Goal: Information Seeking & Learning: Learn about a topic

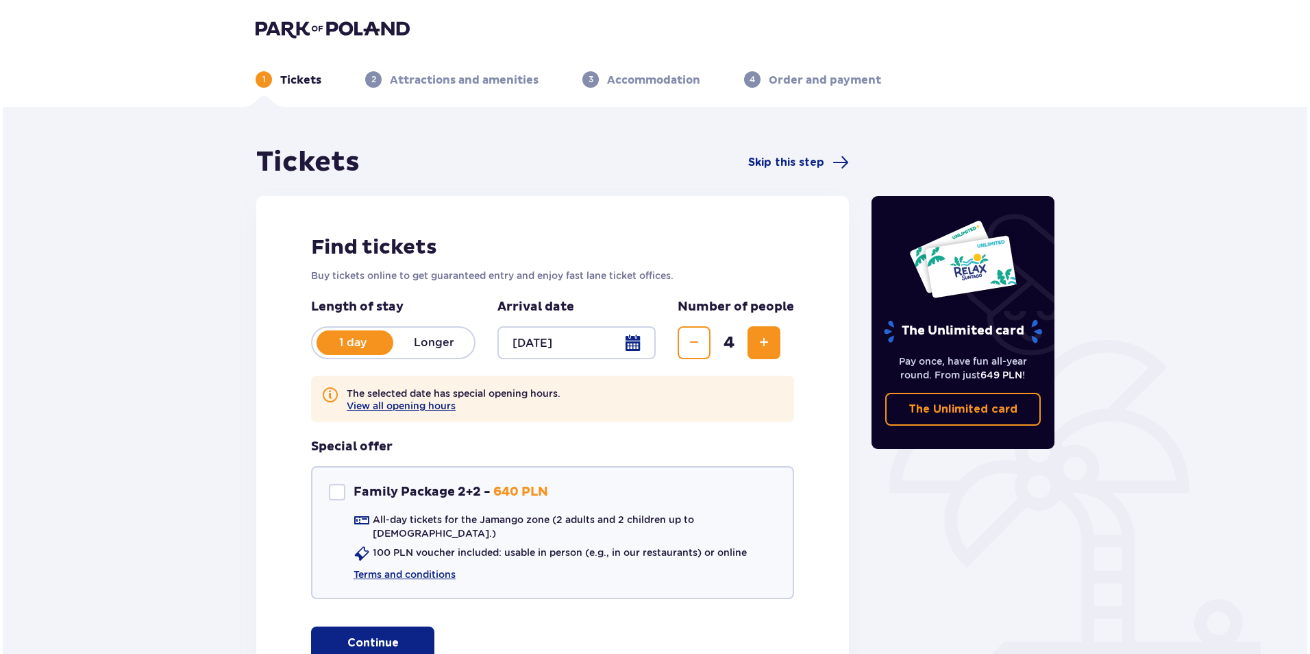
scroll to position [115, 0]
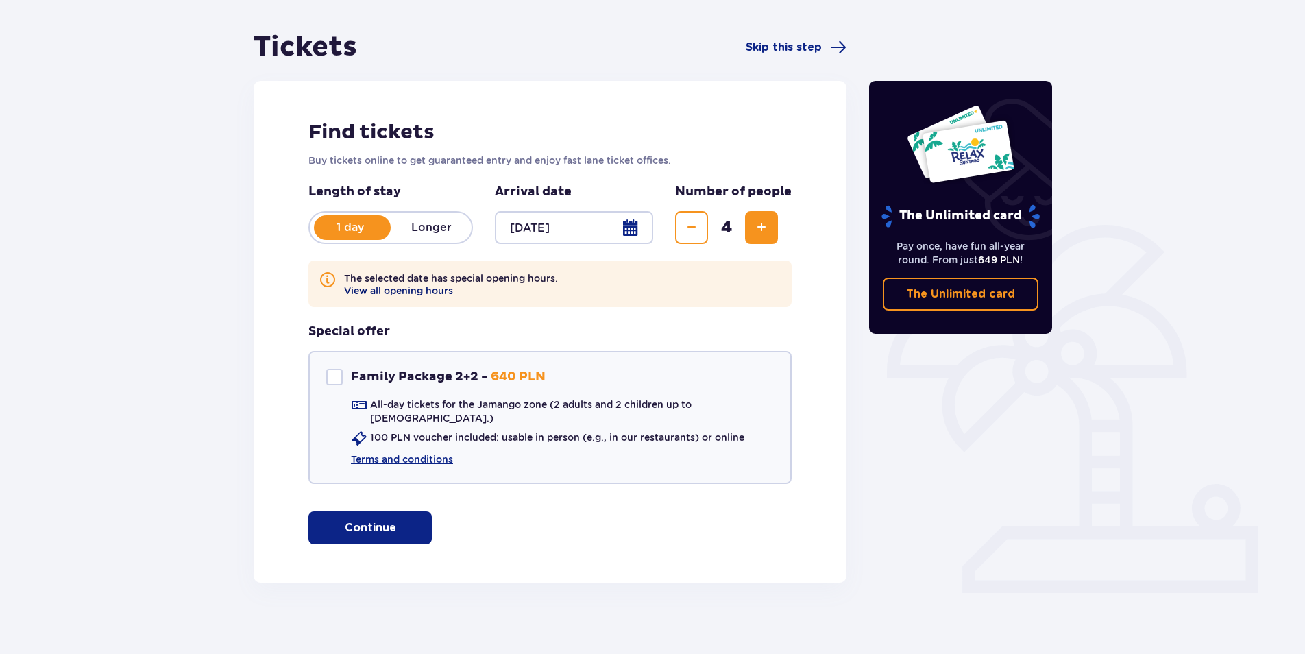
click at [436, 289] on button "View all opening hours" at bounding box center [398, 290] width 109 height 11
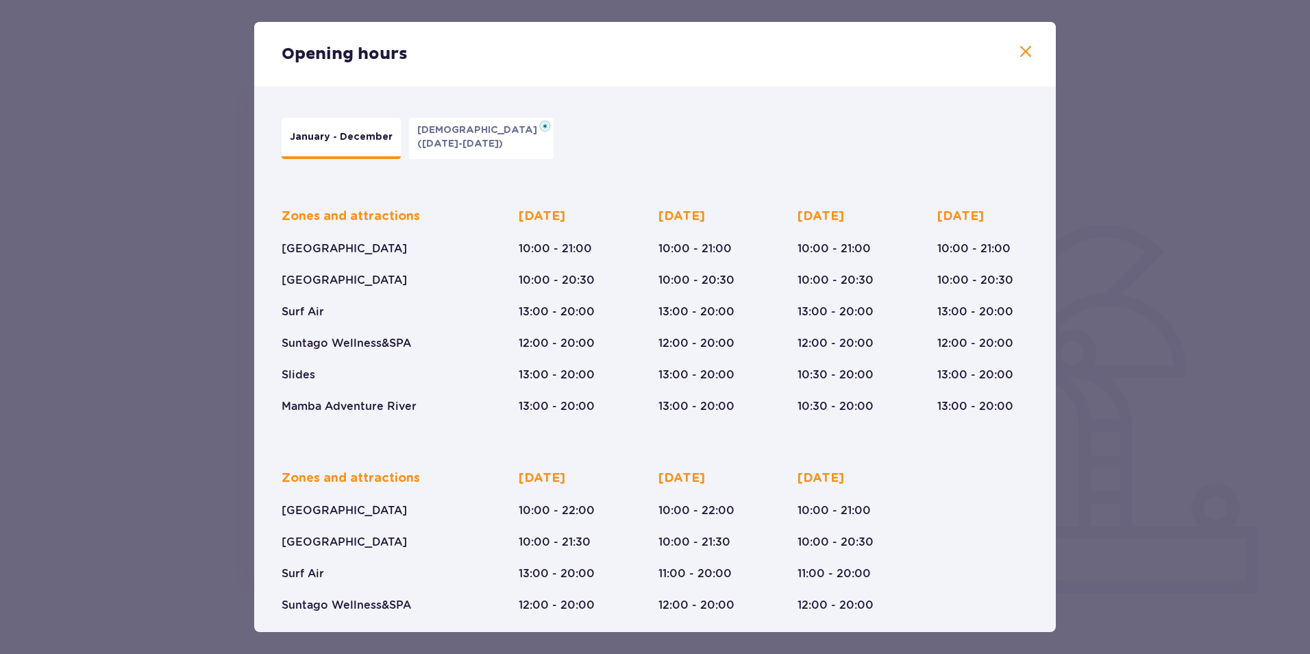
scroll to position [71, 0]
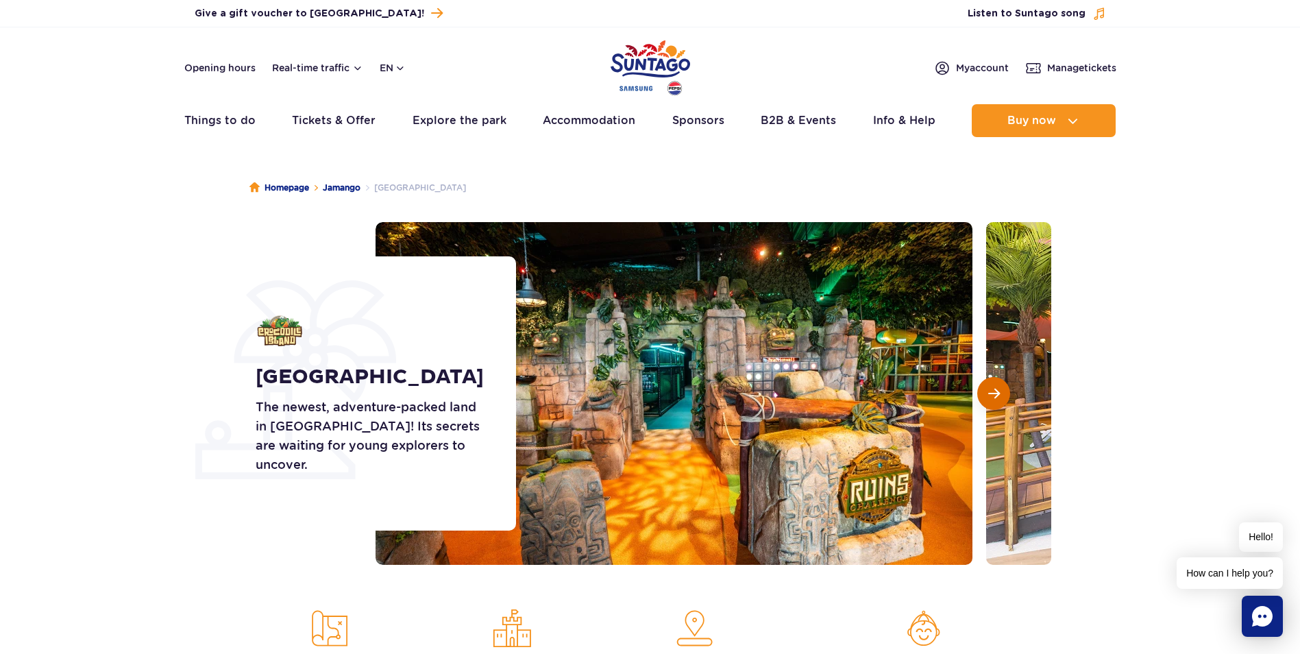
click at [994, 402] on button "Next slide" at bounding box center [993, 393] width 33 height 33
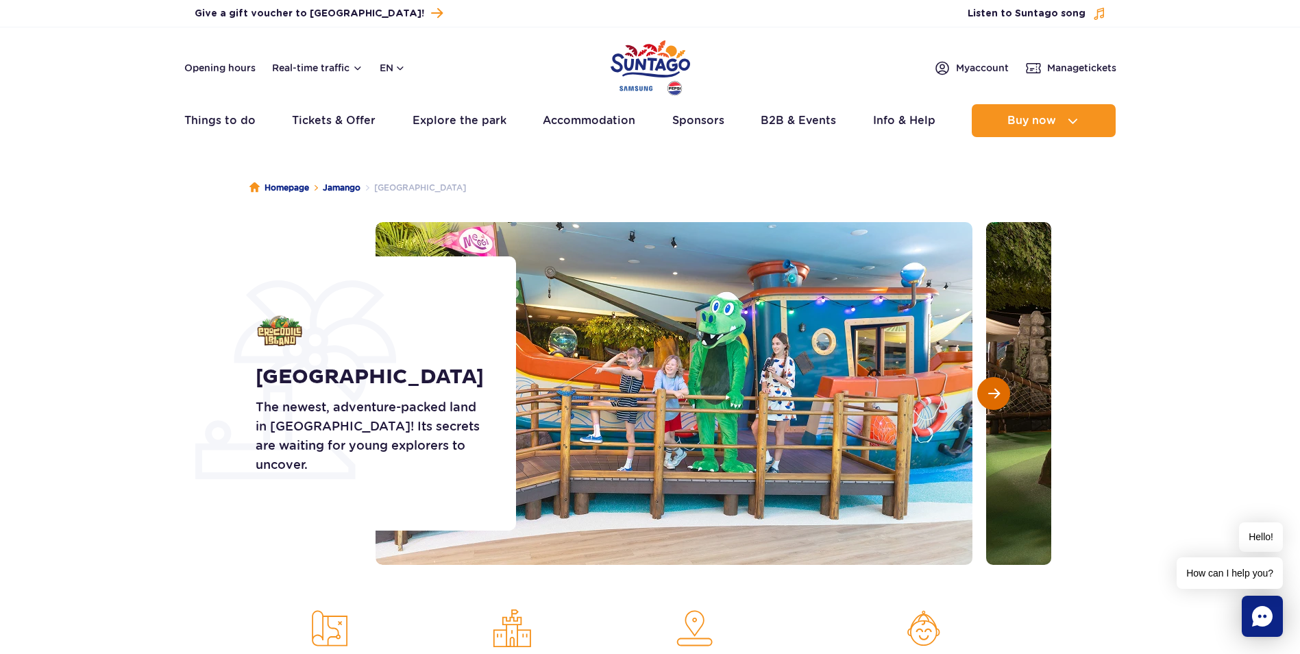
click at [994, 402] on button "Next slide" at bounding box center [993, 393] width 33 height 33
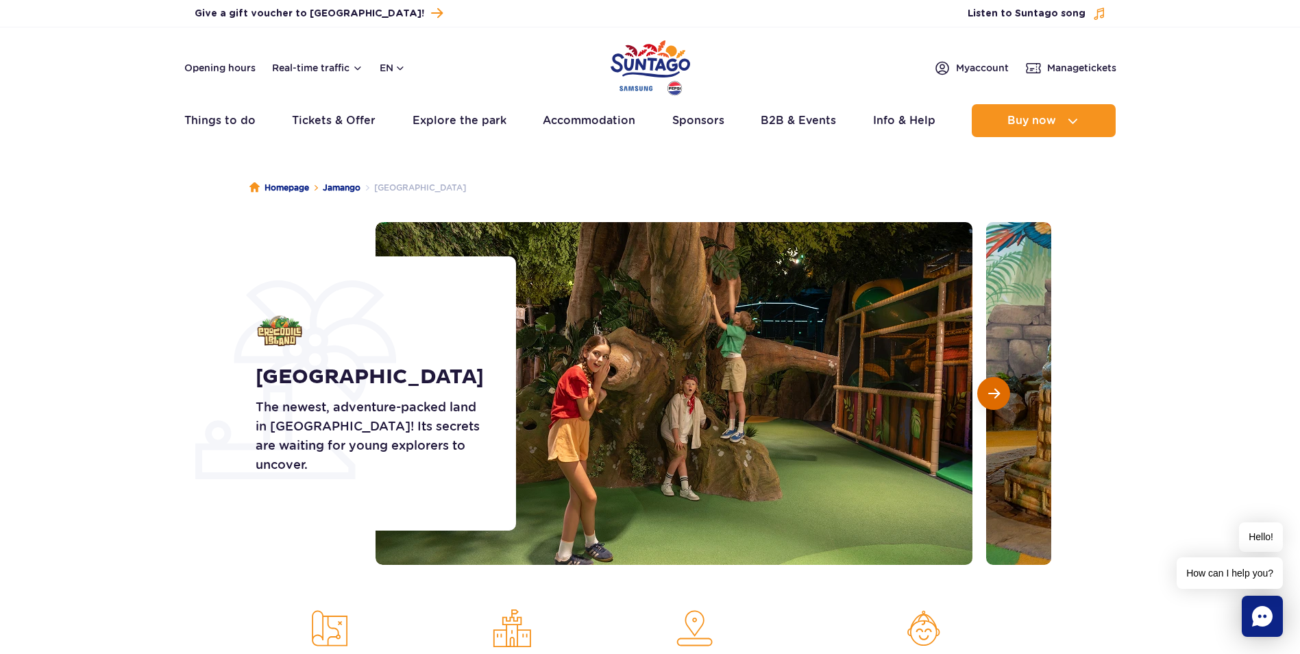
click at [994, 402] on button "Next slide" at bounding box center [993, 393] width 33 height 33
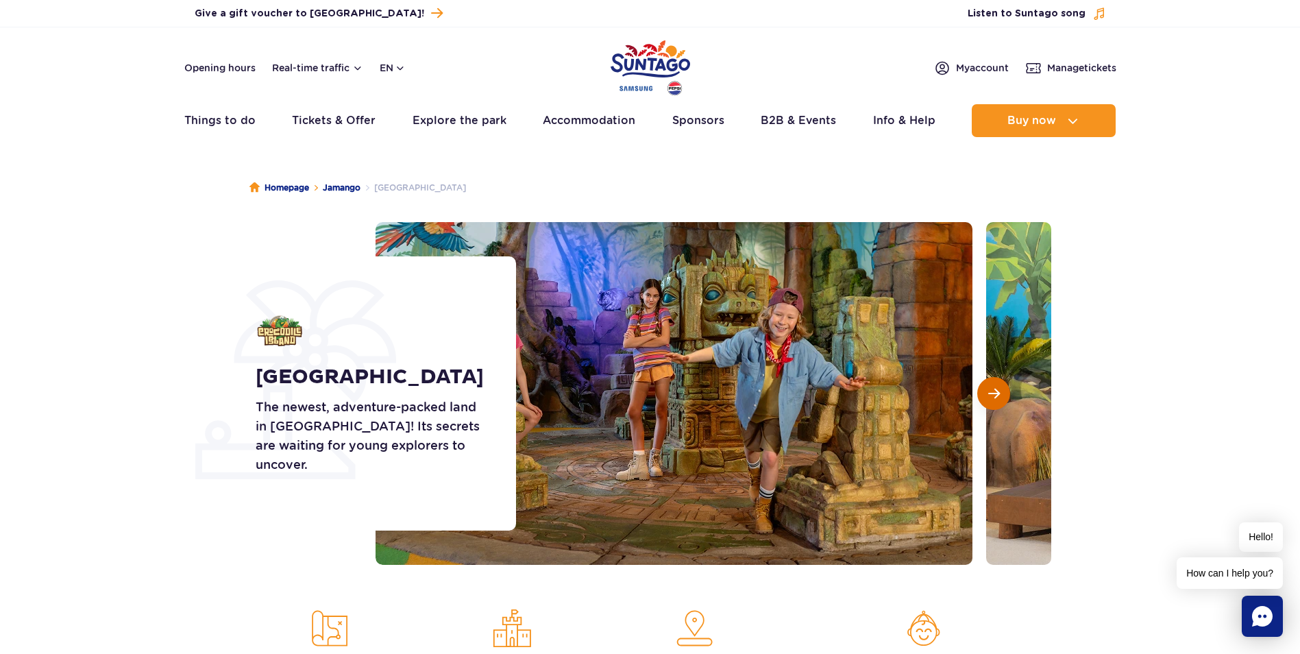
click at [994, 402] on button "Next slide" at bounding box center [993, 393] width 33 height 33
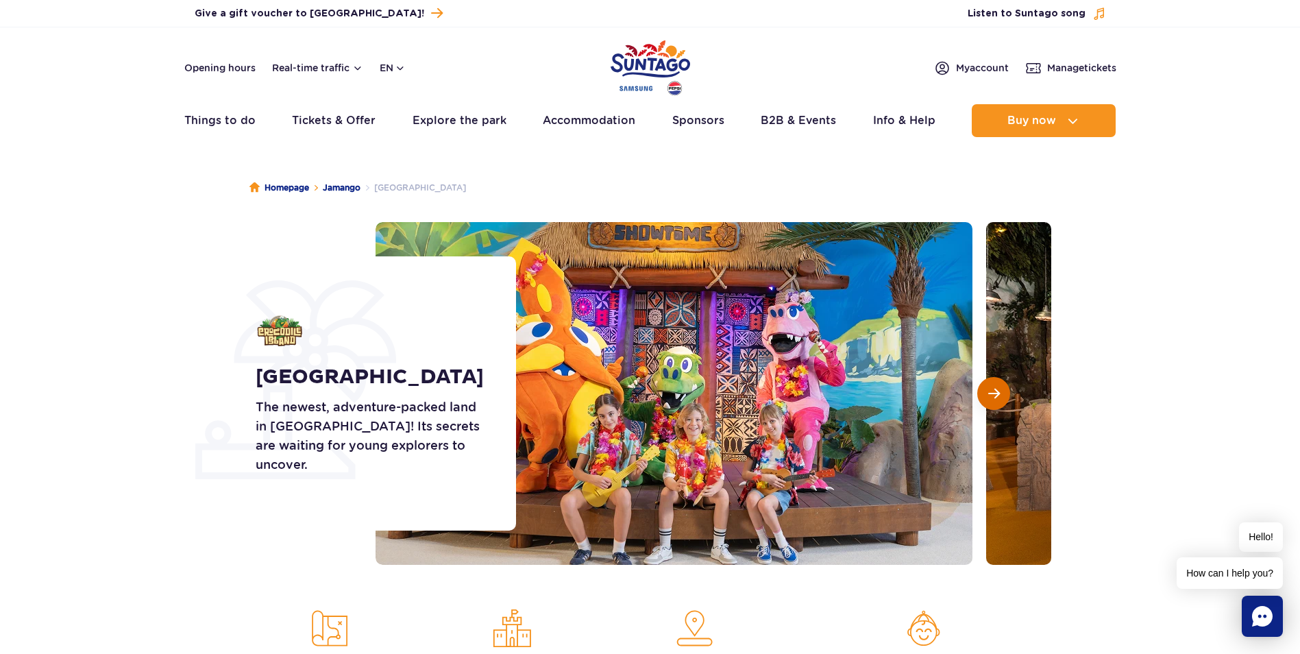
click at [994, 402] on button "Next slide" at bounding box center [993, 393] width 33 height 33
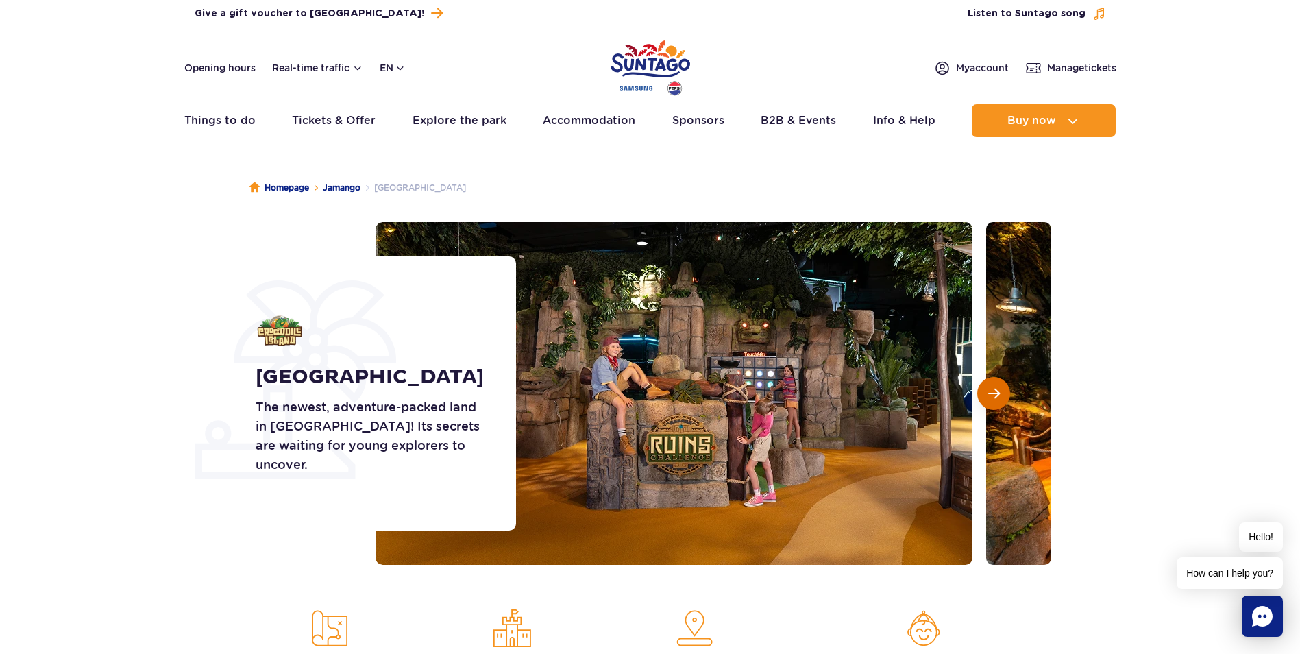
click at [994, 402] on button "Next slide" at bounding box center [993, 393] width 33 height 33
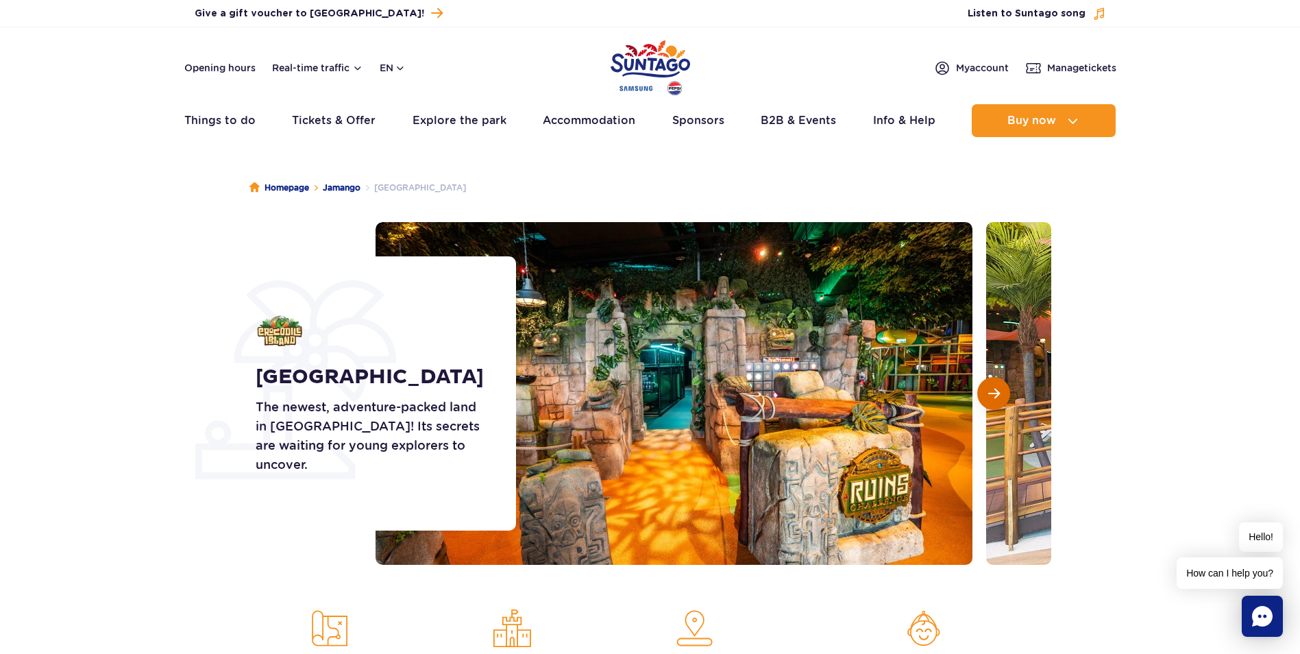
click at [994, 402] on button "Next slide" at bounding box center [993, 393] width 33 height 33
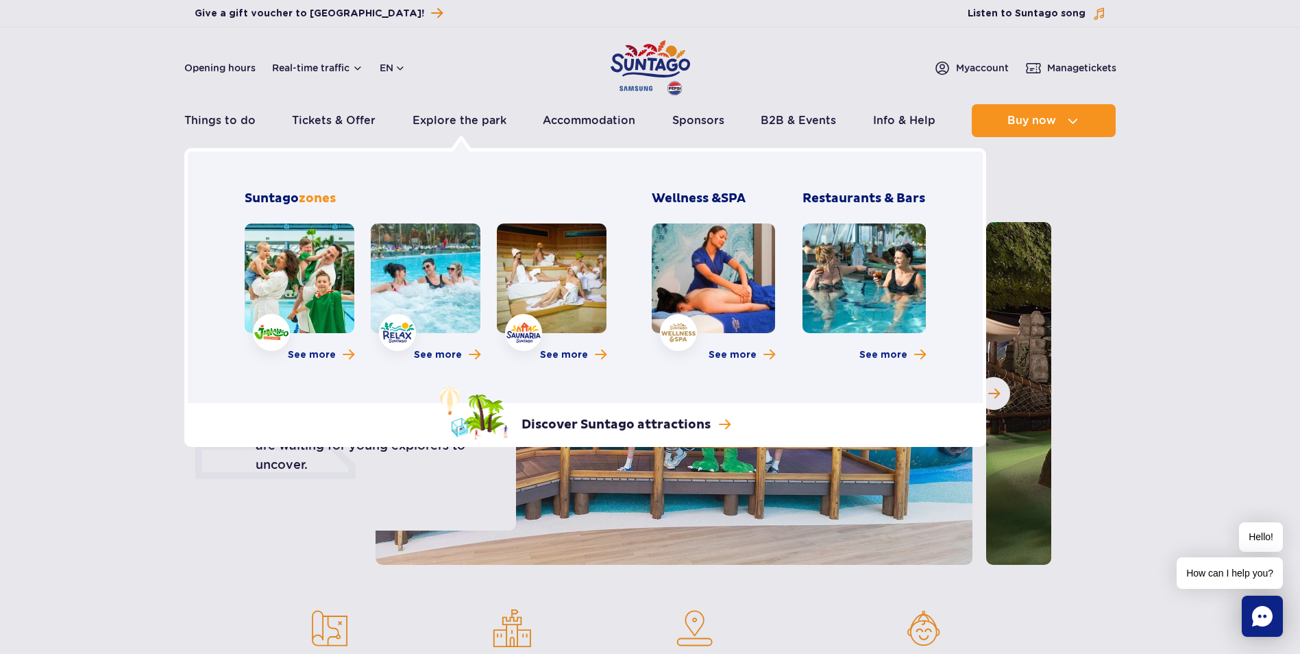
click at [299, 269] on link at bounding box center [300, 278] width 110 height 110
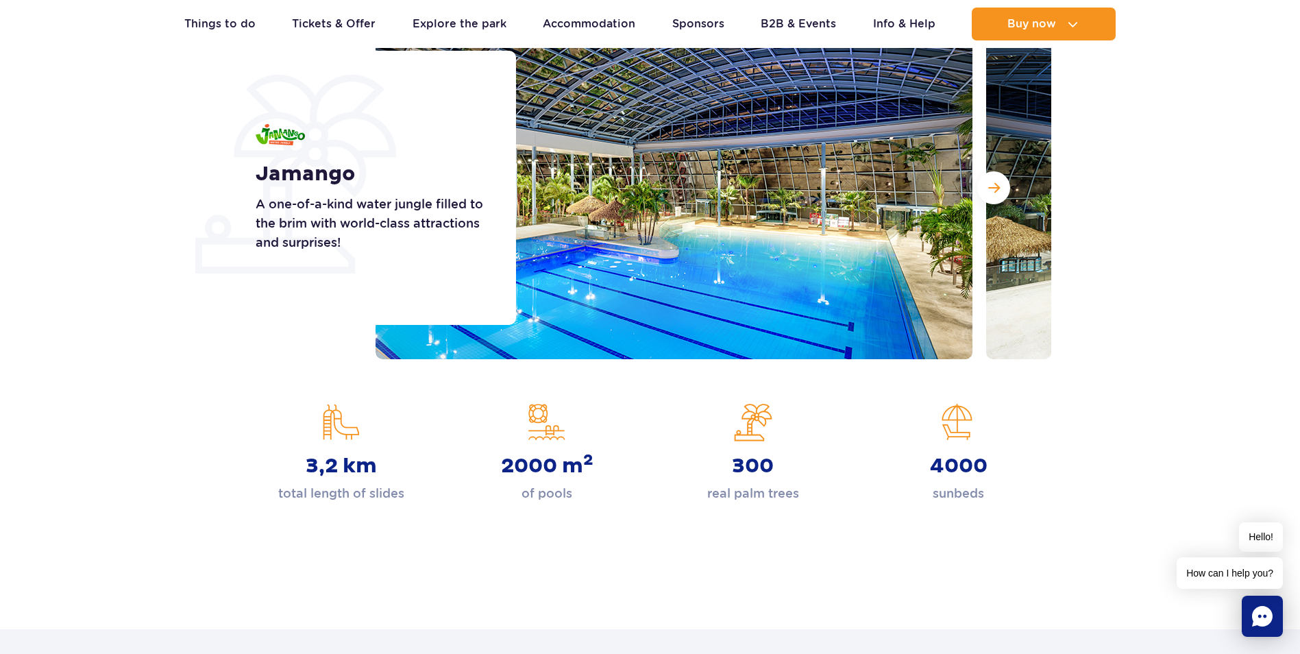
scroll to position [69, 0]
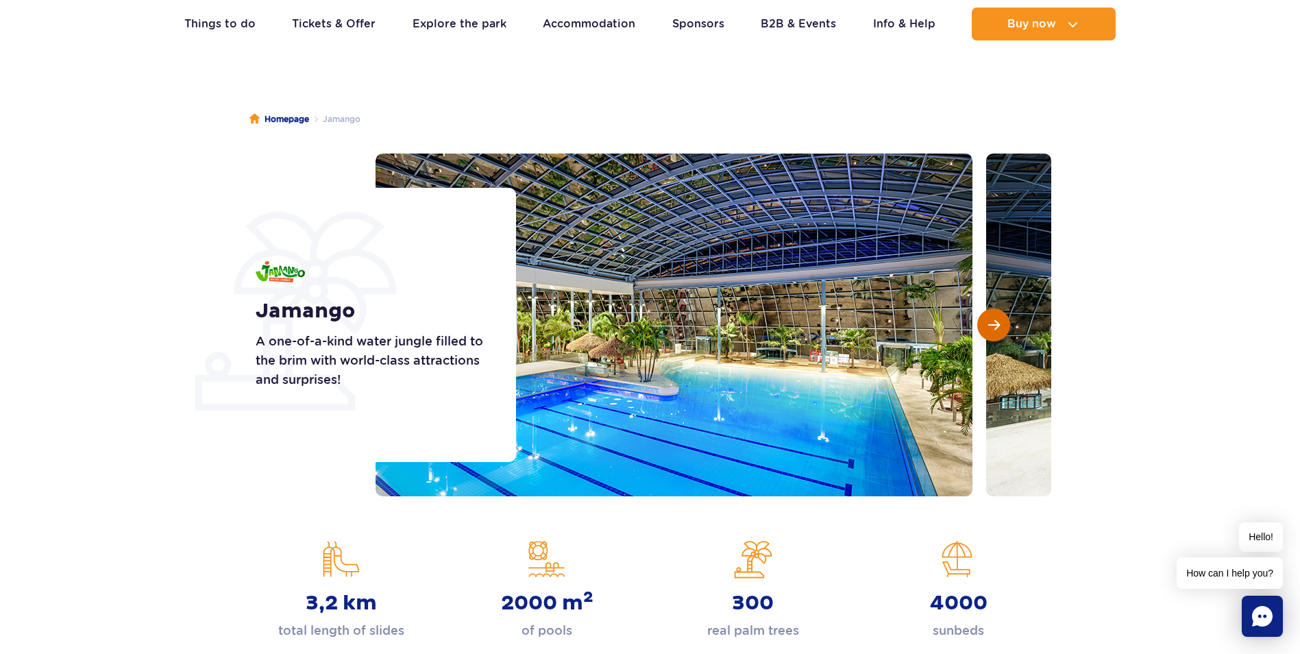
click at [997, 332] on button "Next slide" at bounding box center [993, 324] width 33 height 33
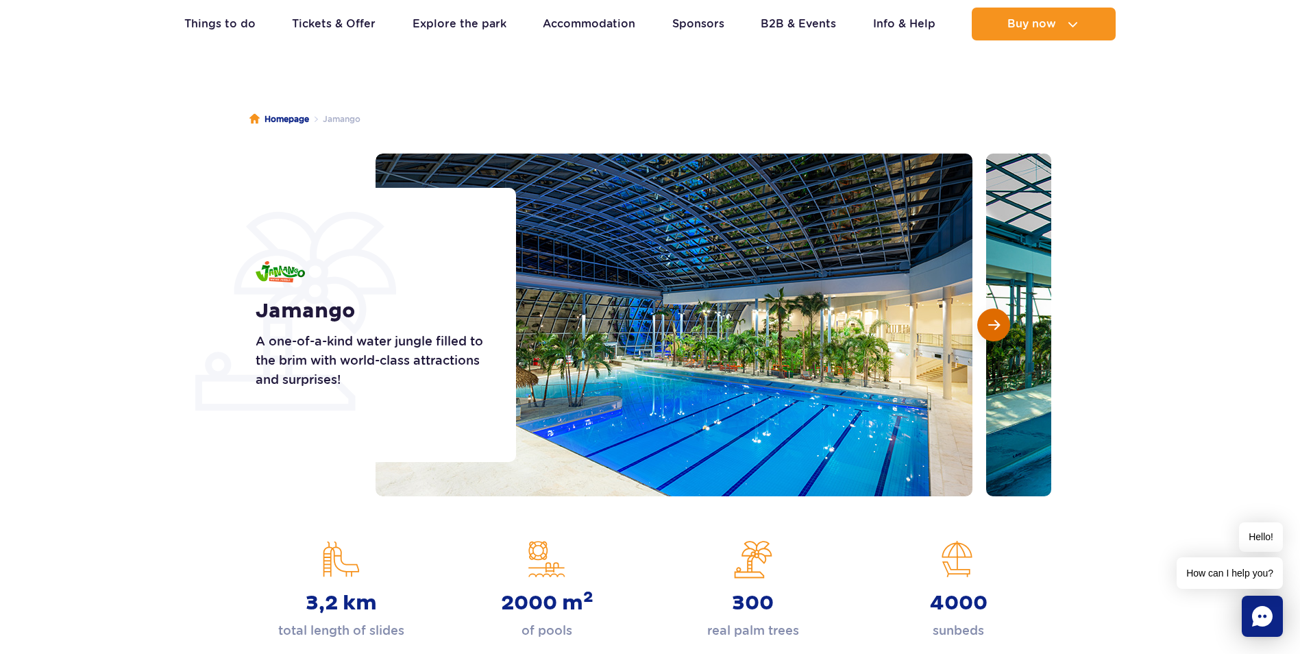
click at [997, 332] on button "Next slide" at bounding box center [993, 324] width 33 height 33
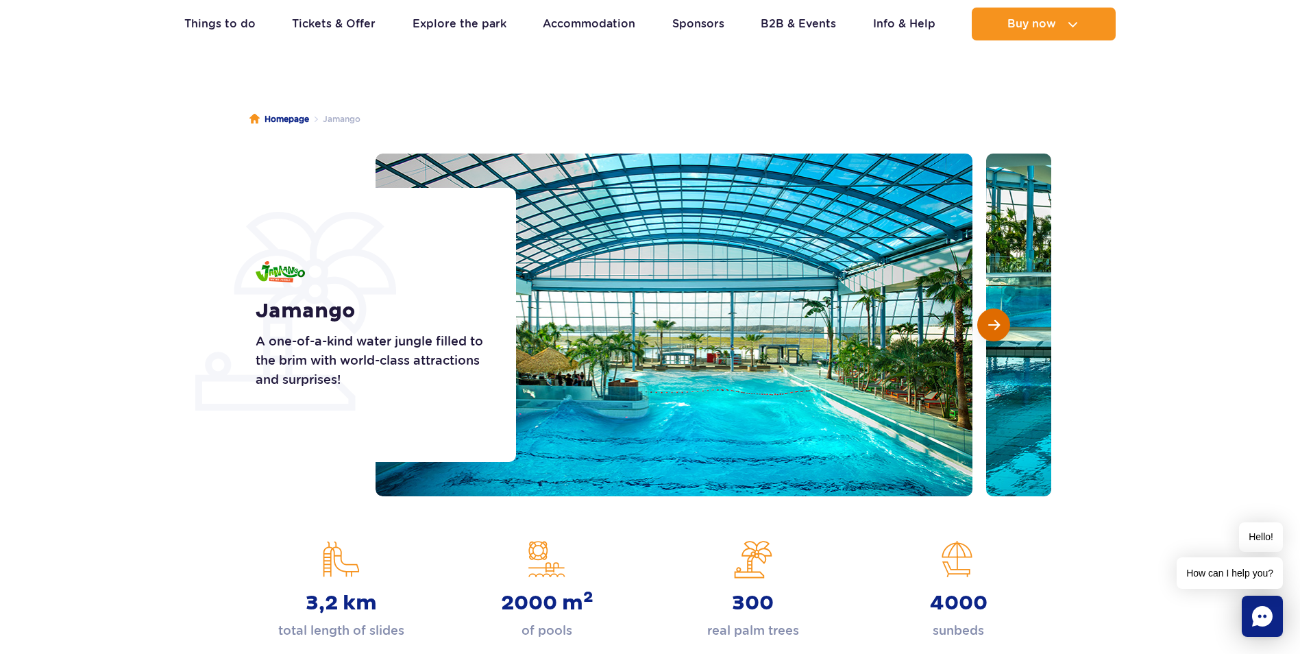
click at [997, 332] on button "Next slide" at bounding box center [993, 324] width 33 height 33
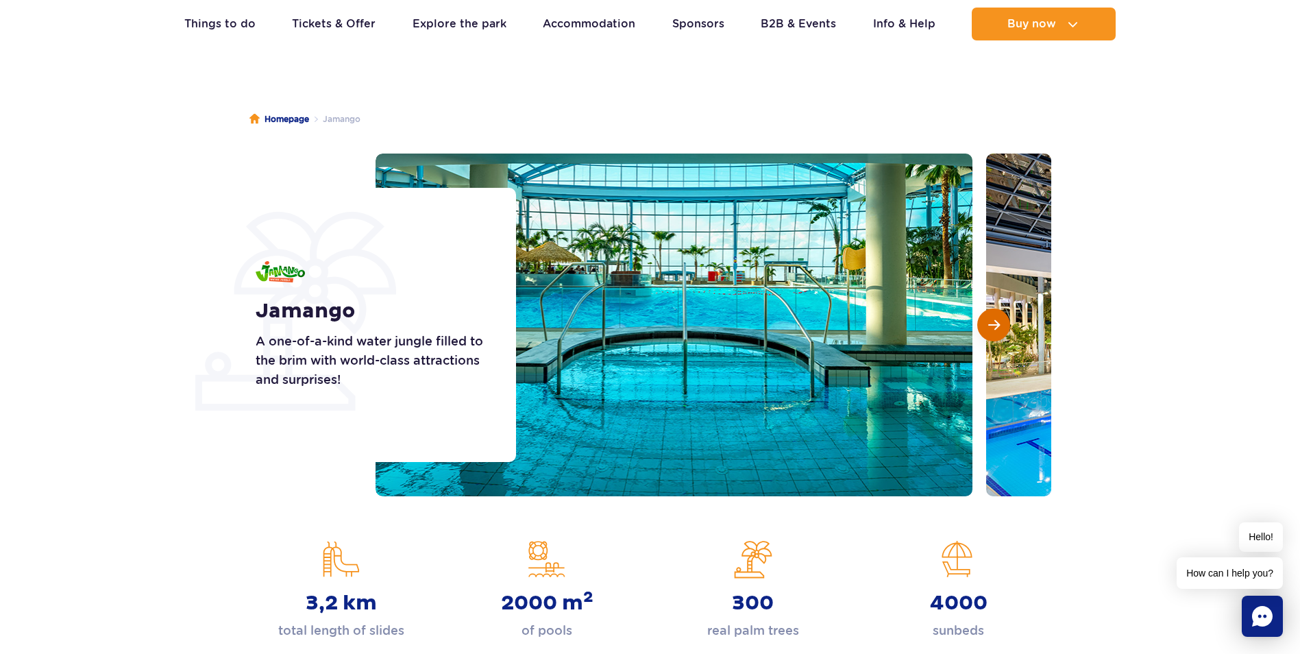
click at [997, 332] on button "Next slide" at bounding box center [993, 324] width 33 height 33
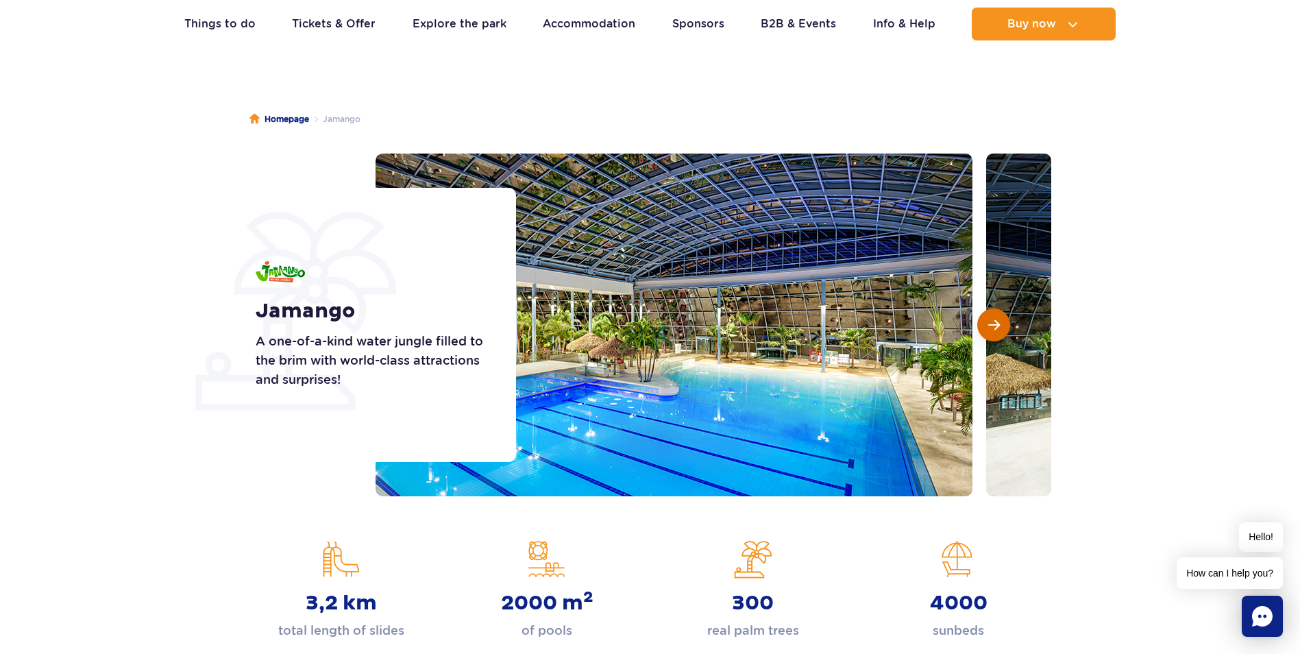
click at [998, 332] on button "Next slide" at bounding box center [993, 324] width 33 height 33
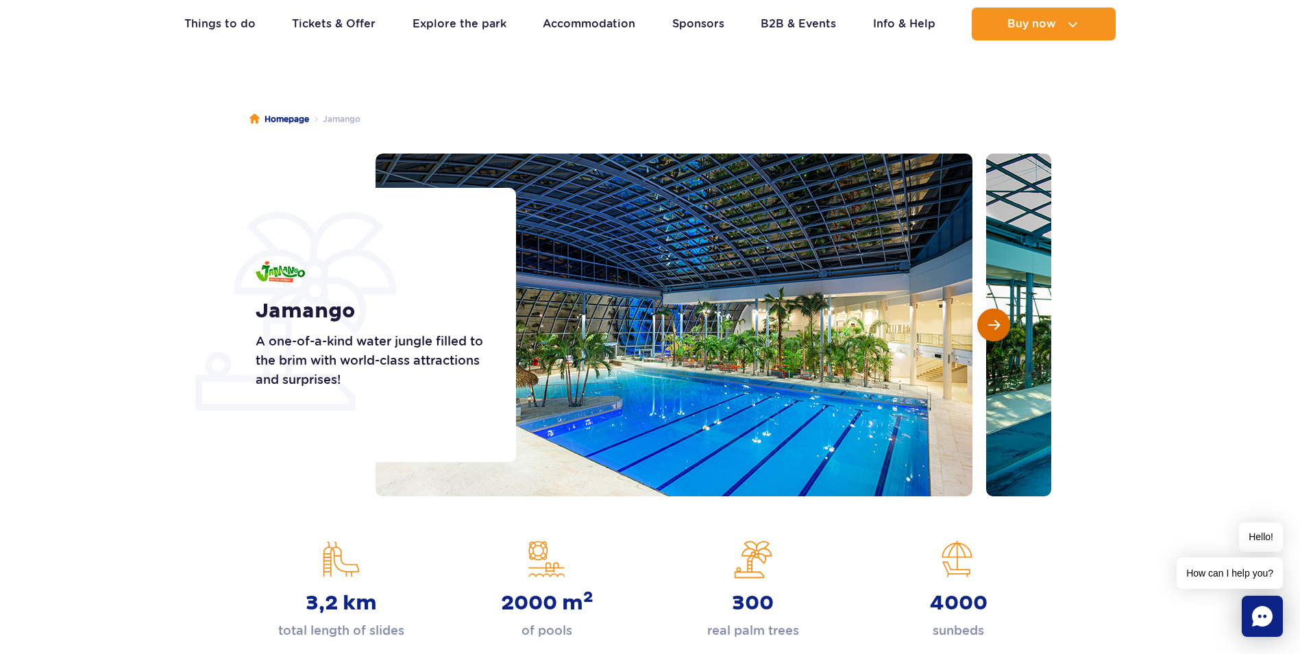
click at [998, 332] on button "Next slide" at bounding box center [993, 324] width 33 height 33
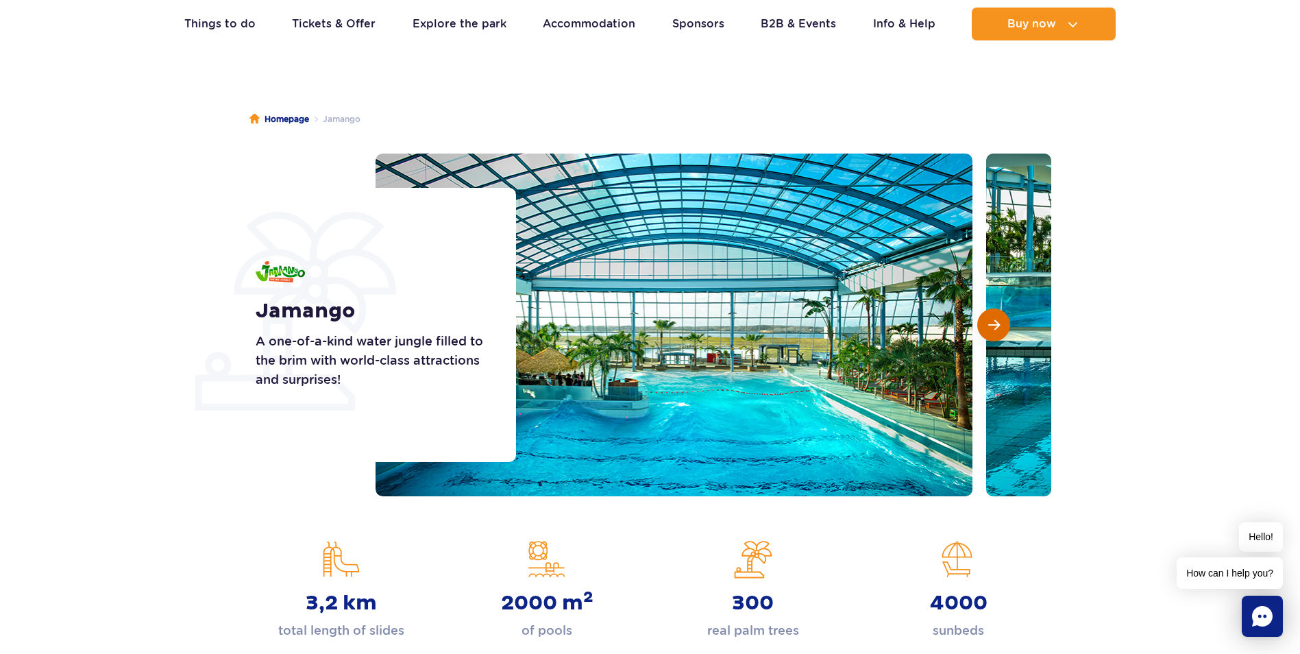
click at [998, 332] on button "Next slide" at bounding box center [993, 324] width 33 height 33
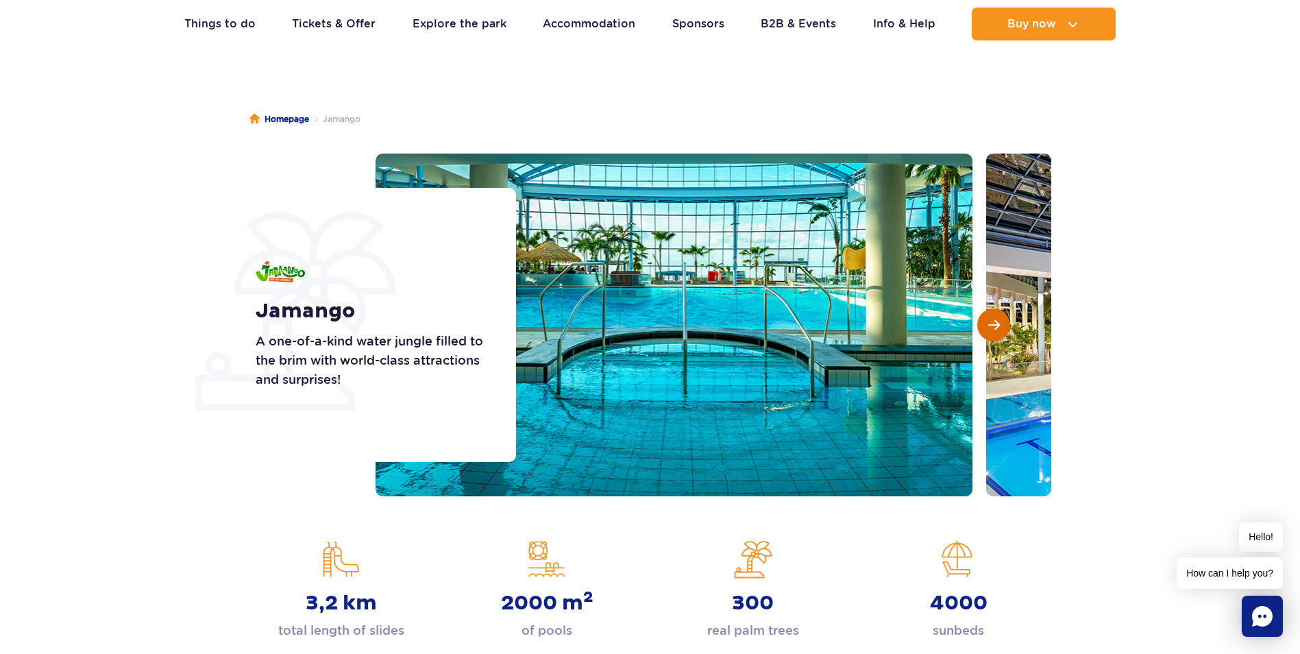
click at [999, 332] on button "Next slide" at bounding box center [993, 324] width 33 height 33
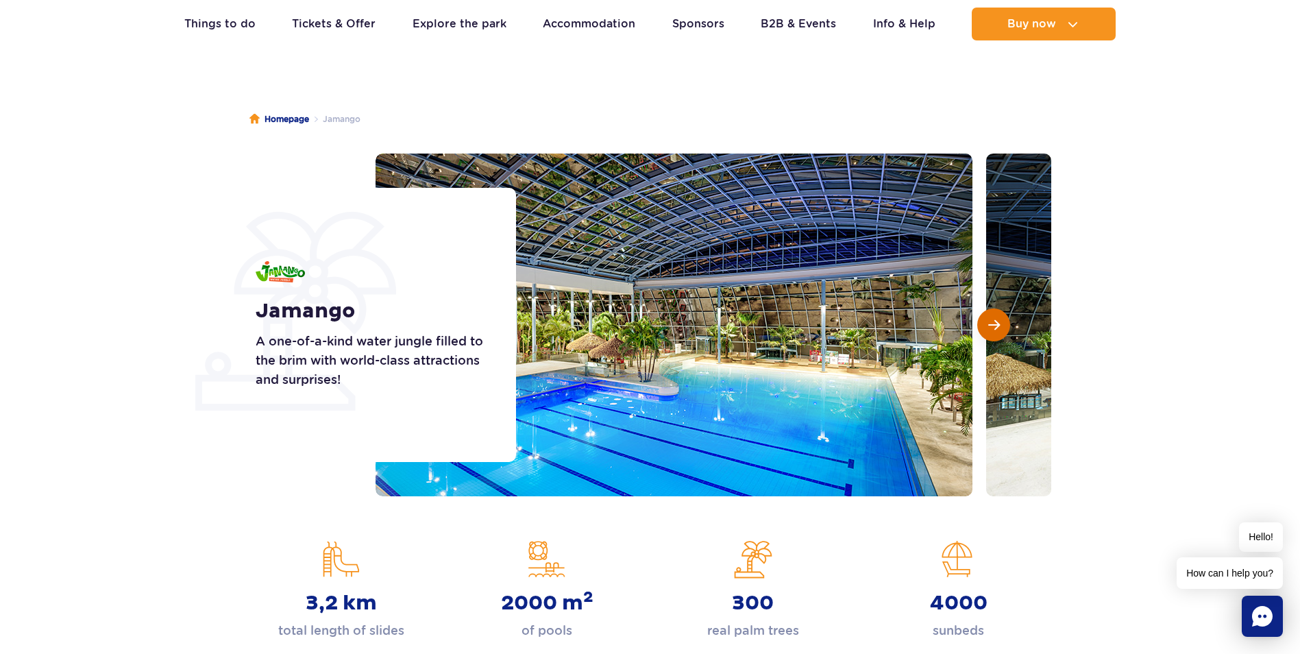
click at [999, 332] on button "Next slide" at bounding box center [993, 324] width 33 height 33
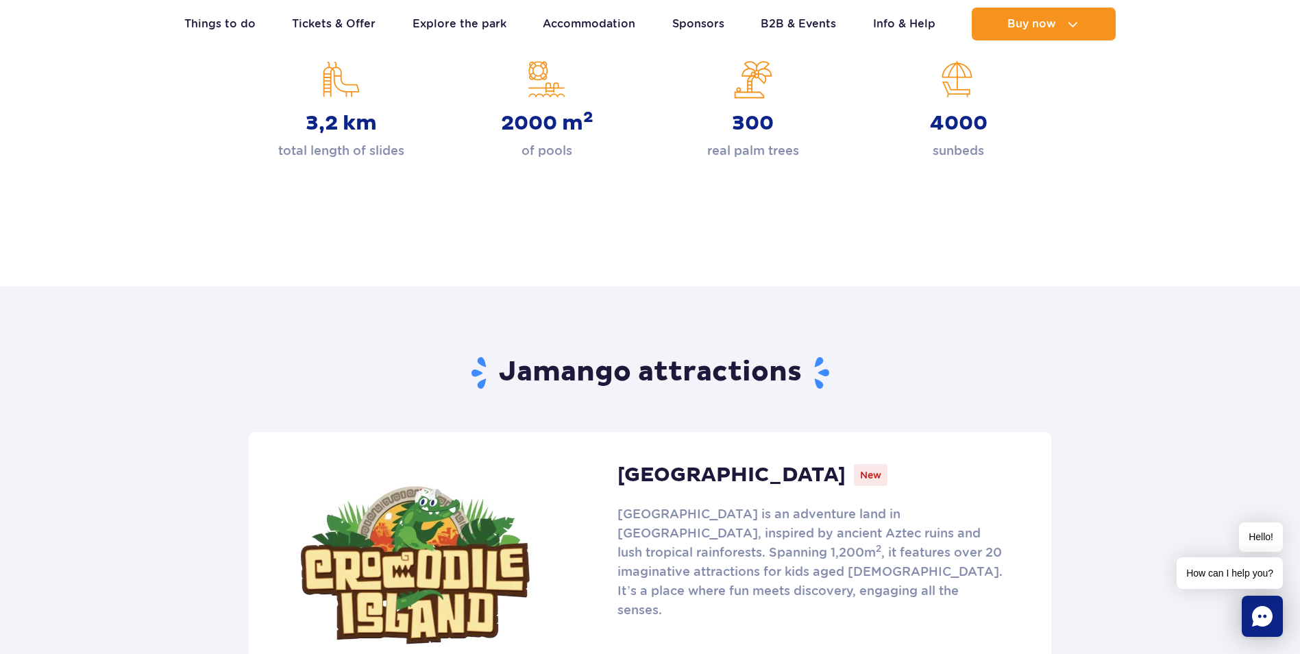
scroll to position [480, 0]
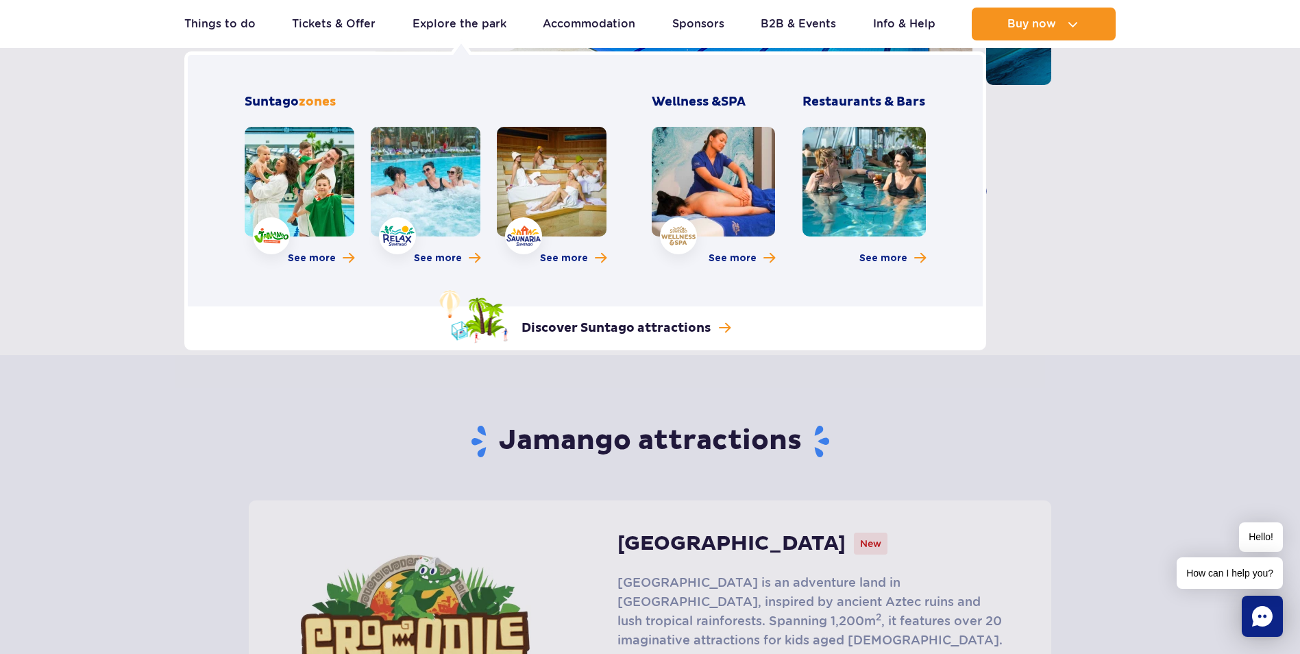
click at [449, 165] on link at bounding box center [426, 182] width 110 height 110
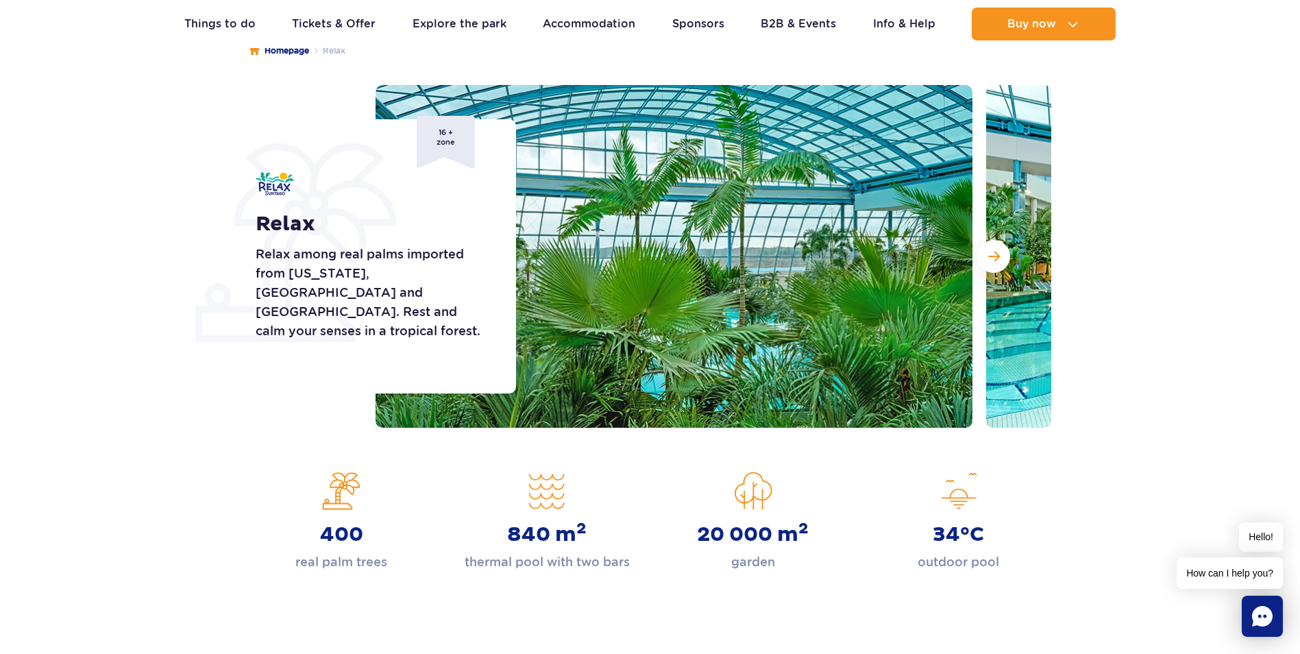
scroll to position [69, 0]
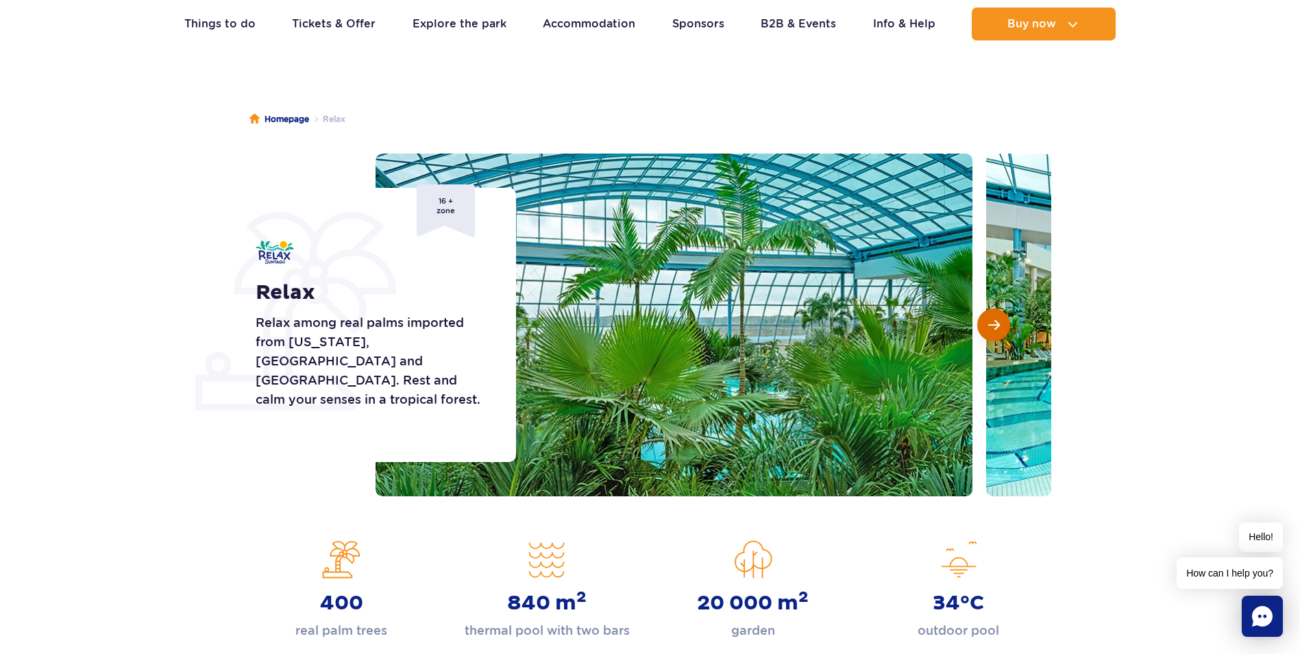
click at [993, 323] on span "Next slide" at bounding box center [994, 325] width 12 height 12
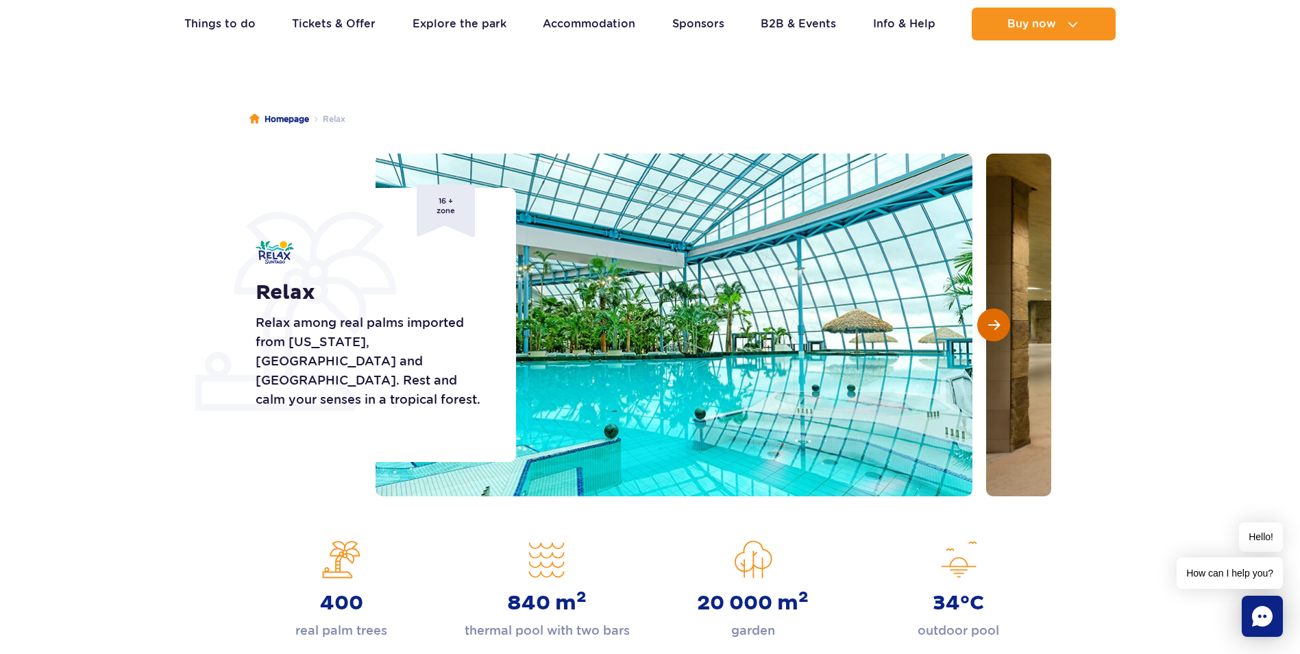
click at [993, 328] on span "Next slide" at bounding box center [994, 325] width 12 height 12
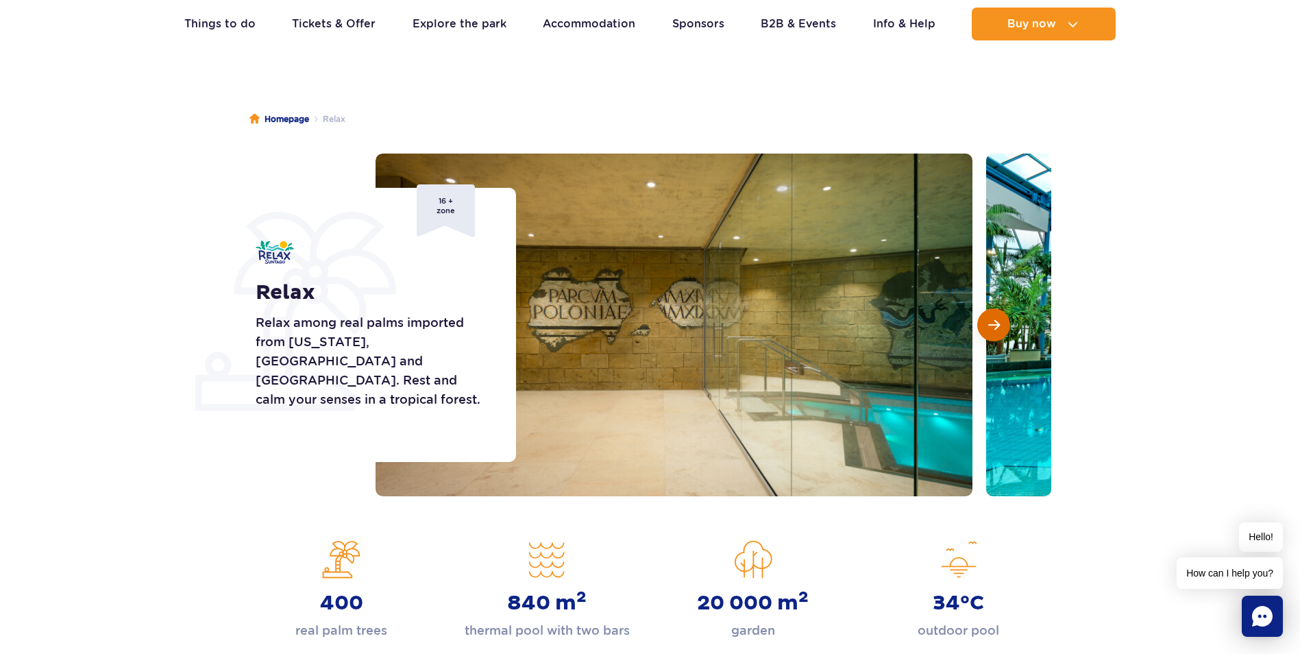
click at [993, 328] on span "Next slide" at bounding box center [994, 325] width 12 height 12
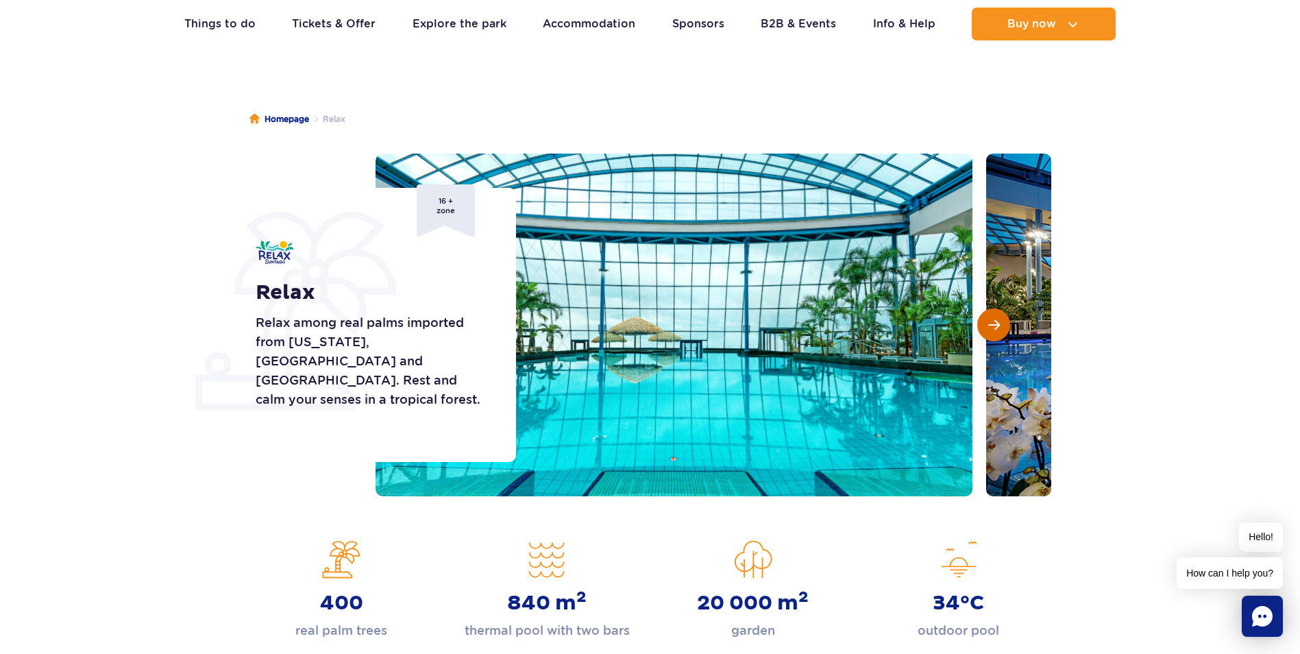
click at [993, 328] on span "Next slide" at bounding box center [994, 325] width 12 height 12
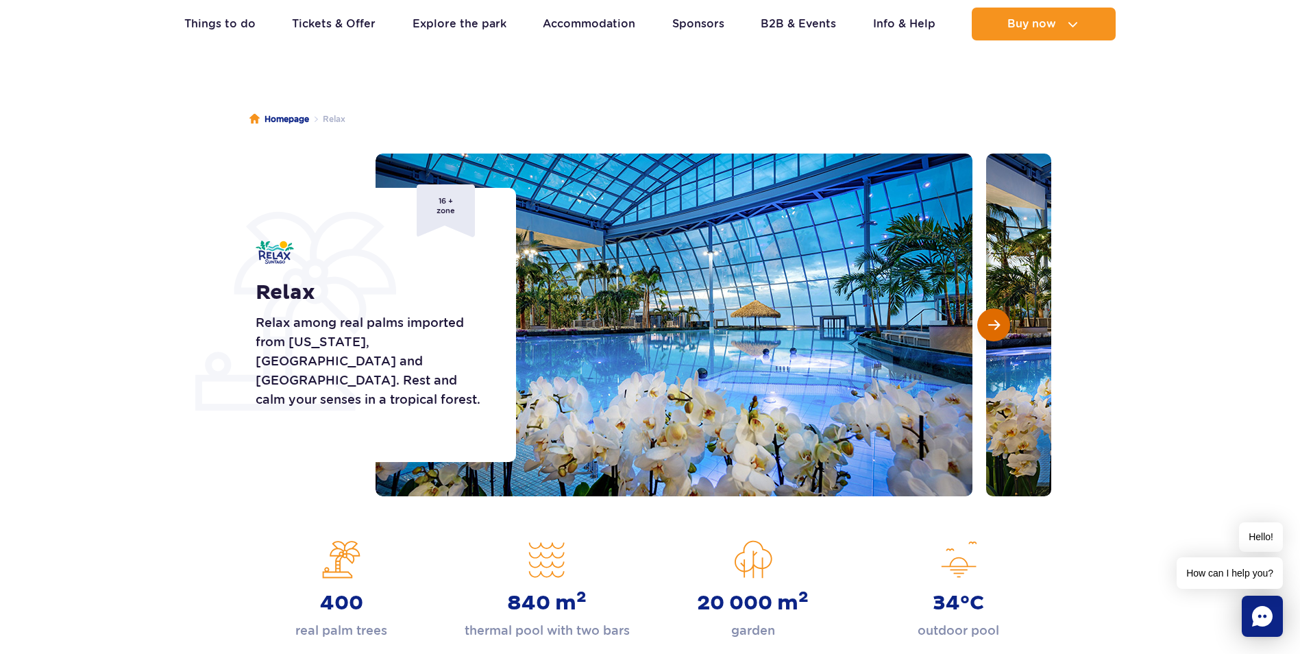
click at [993, 328] on span "Next slide" at bounding box center [994, 325] width 12 height 12
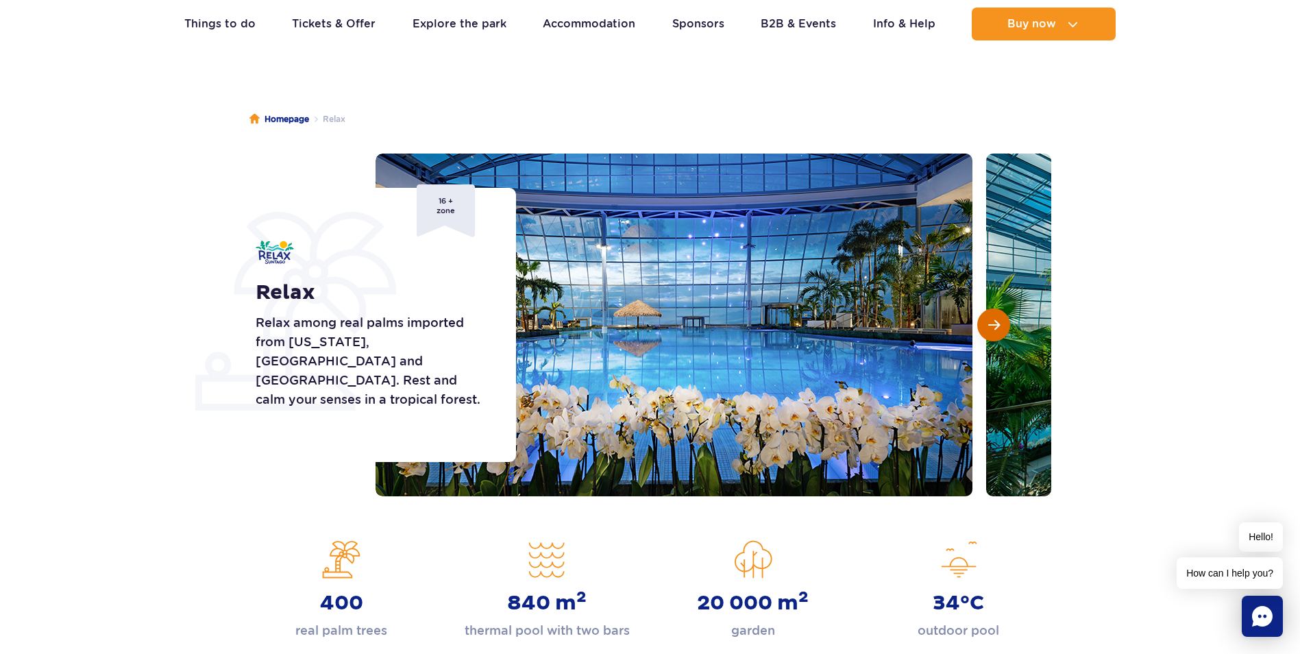
click at [993, 329] on span "Next slide" at bounding box center [994, 325] width 12 height 12
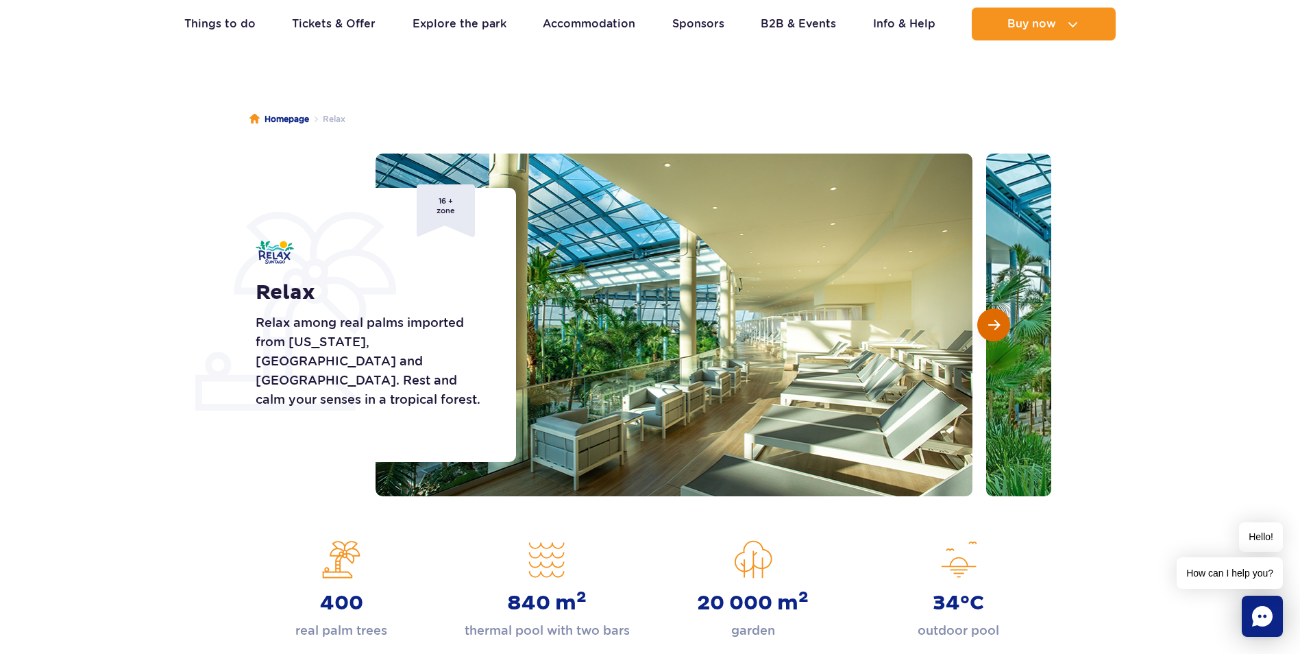
click at [994, 329] on span "Next slide" at bounding box center [994, 325] width 12 height 12
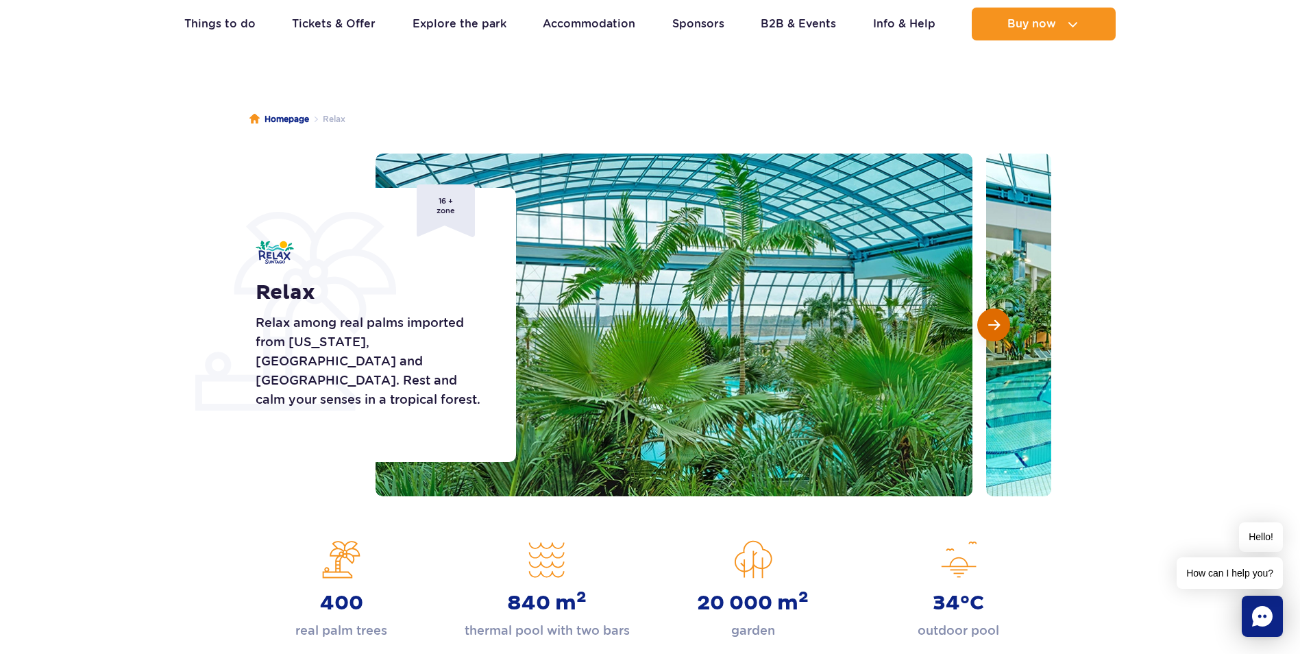
click at [995, 328] on span "Next slide" at bounding box center [994, 325] width 12 height 12
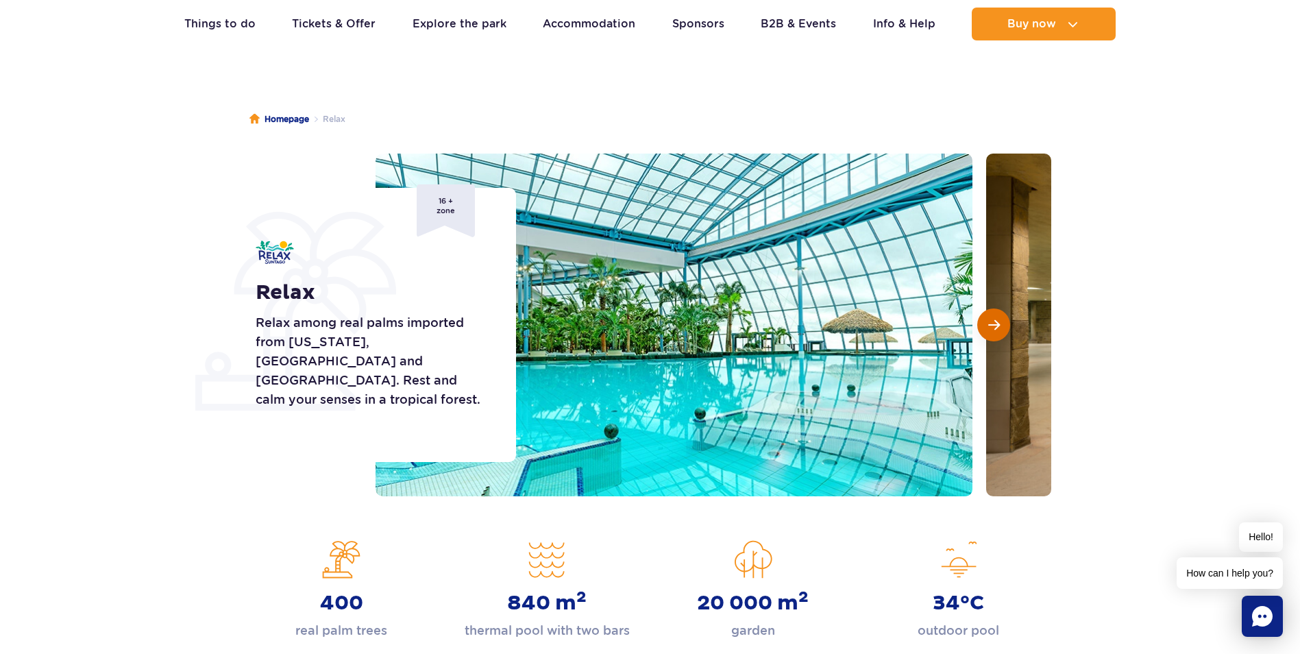
click at [995, 328] on span "Next slide" at bounding box center [994, 325] width 12 height 12
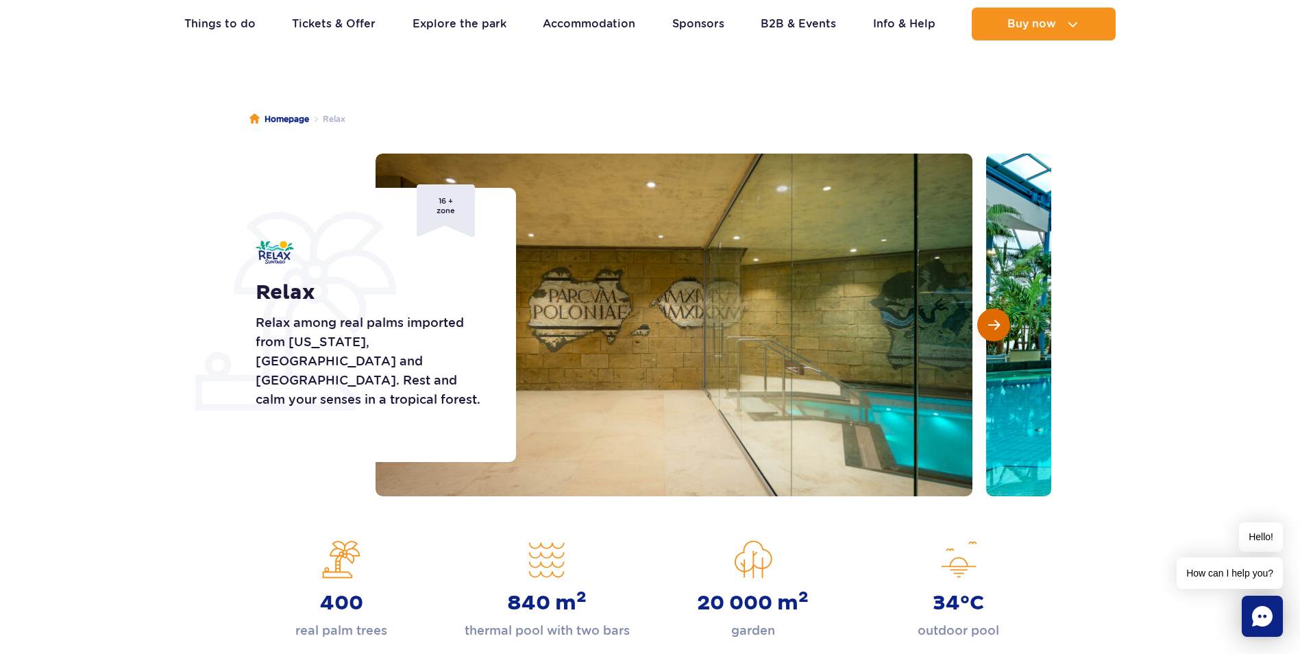
click at [995, 328] on span "Next slide" at bounding box center [994, 325] width 12 height 12
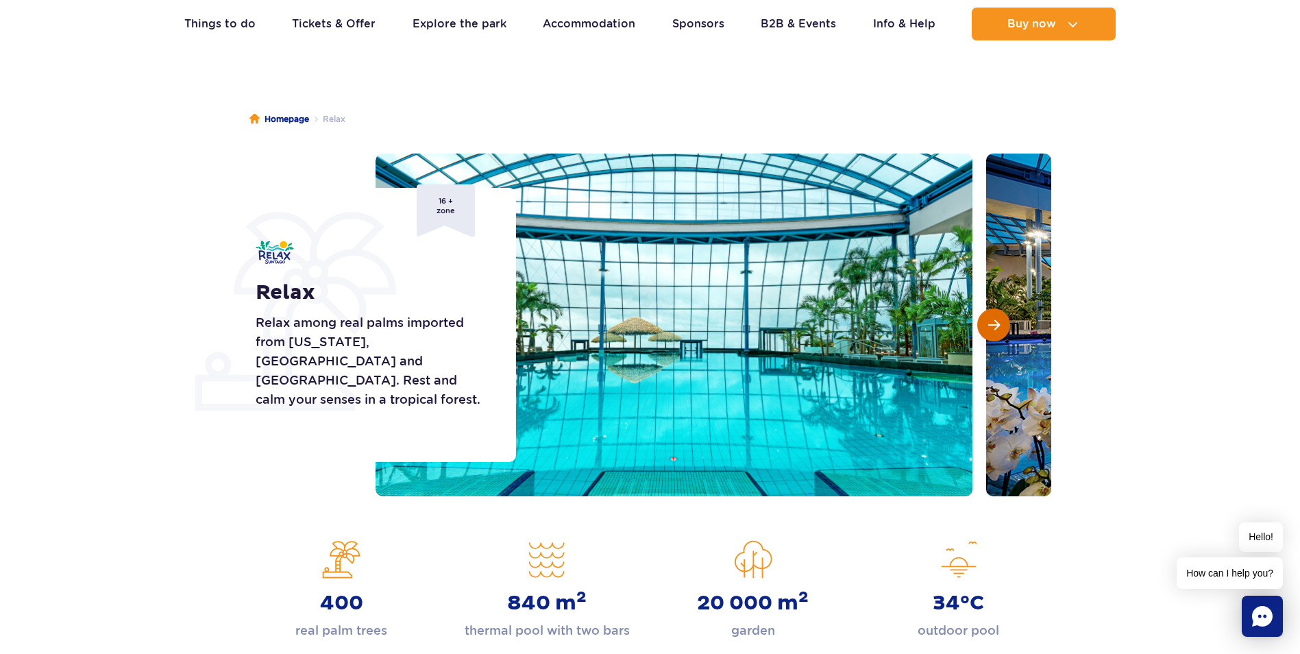
click at [995, 328] on span "Next slide" at bounding box center [994, 325] width 12 height 12
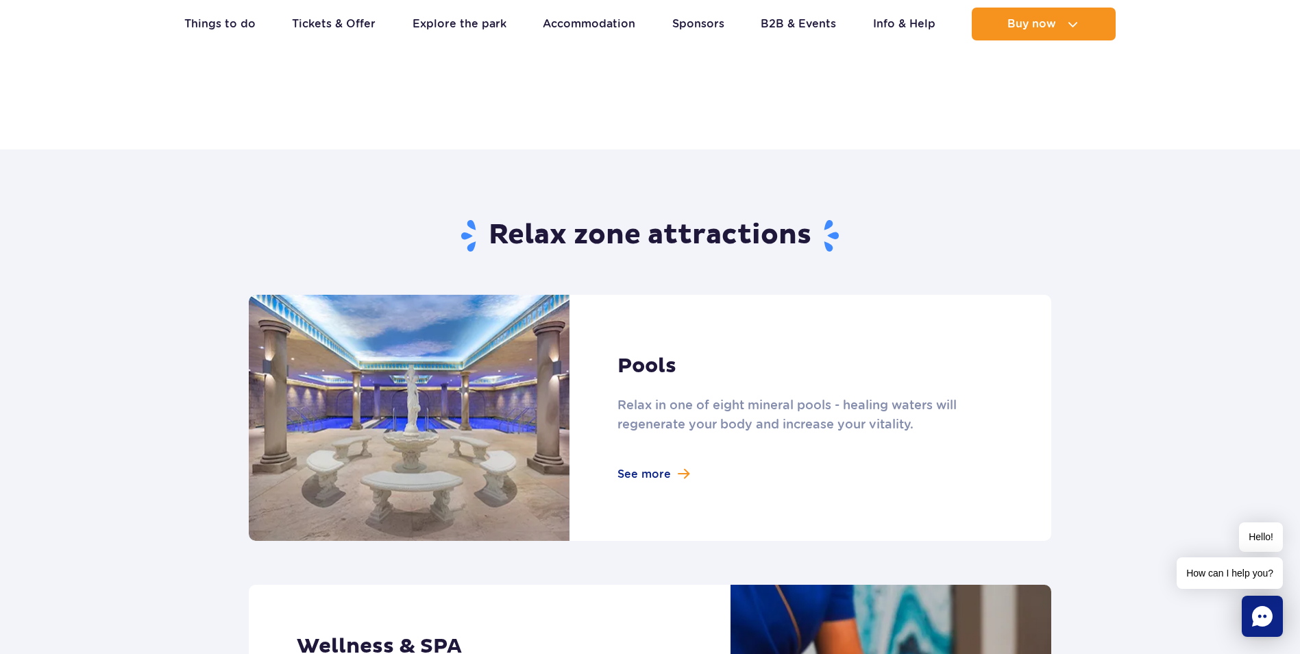
scroll to position [274, 0]
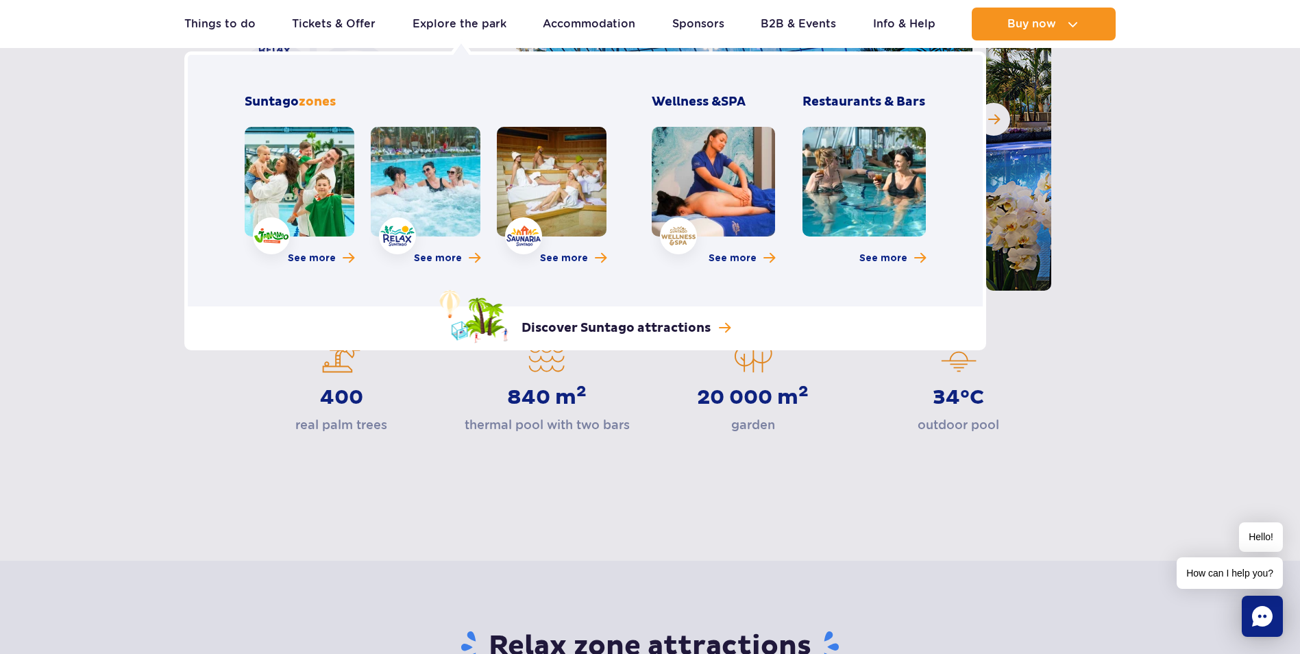
click at [589, 195] on link at bounding box center [552, 182] width 110 height 110
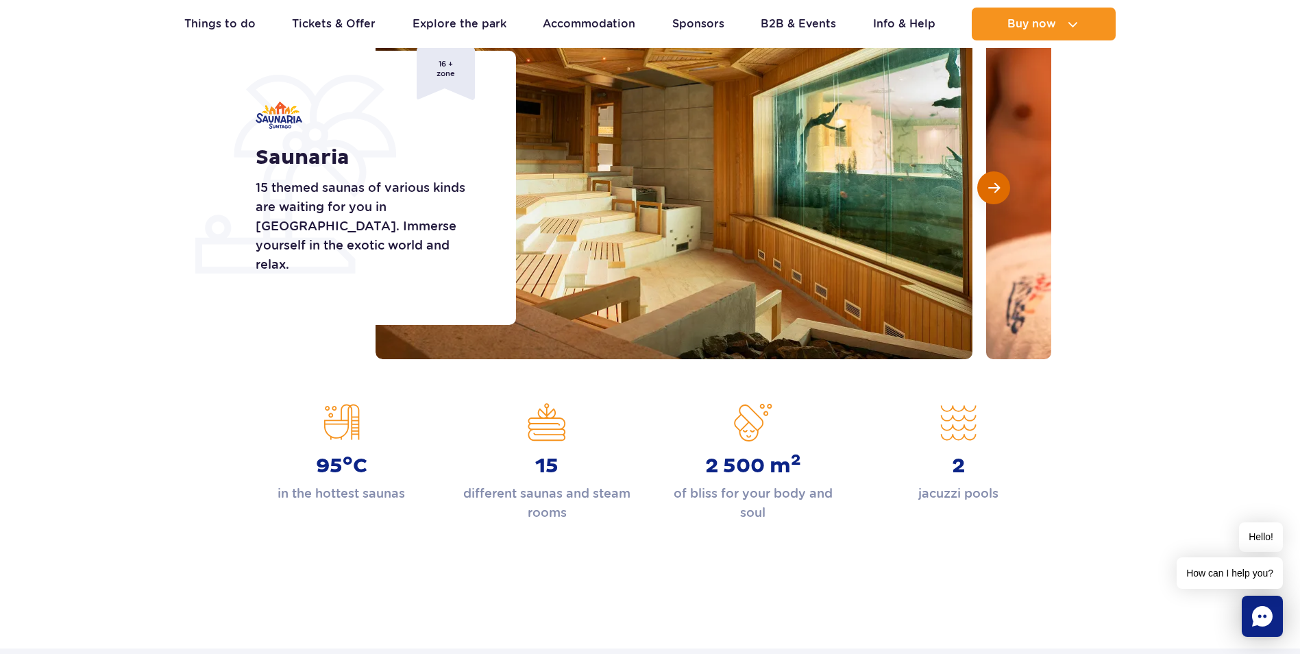
click at [995, 197] on button "Next slide" at bounding box center [993, 187] width 33 height 33
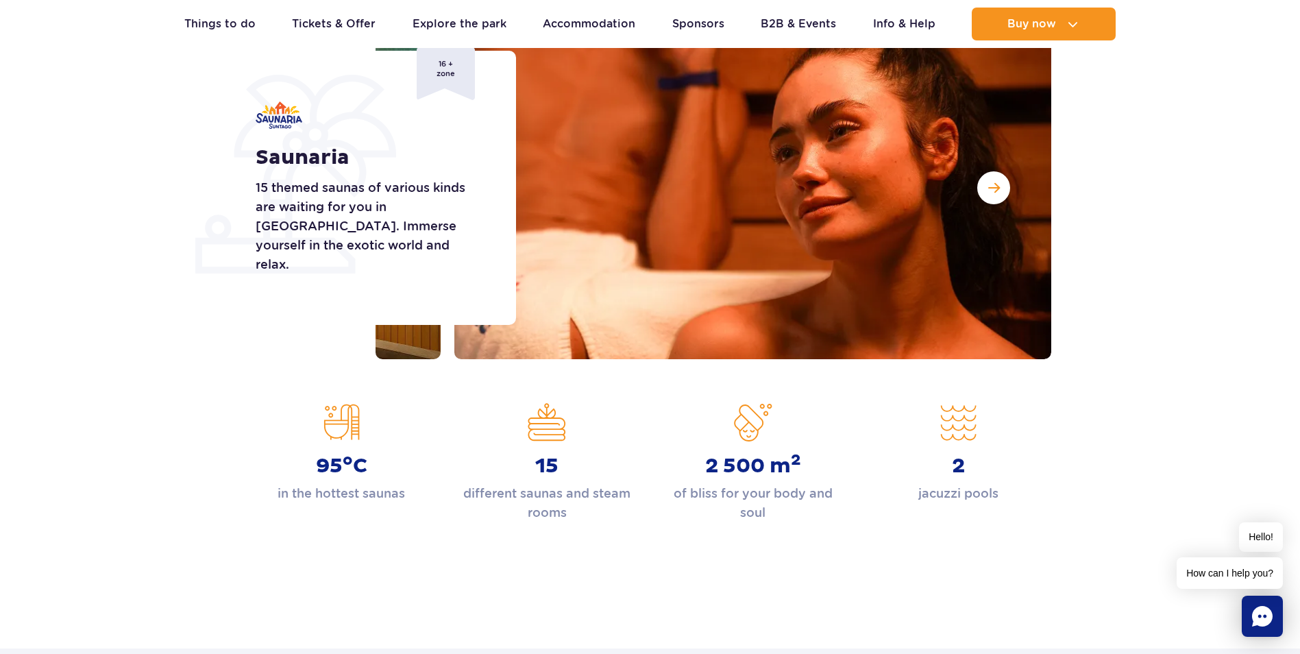
scroll to position [69, 0]
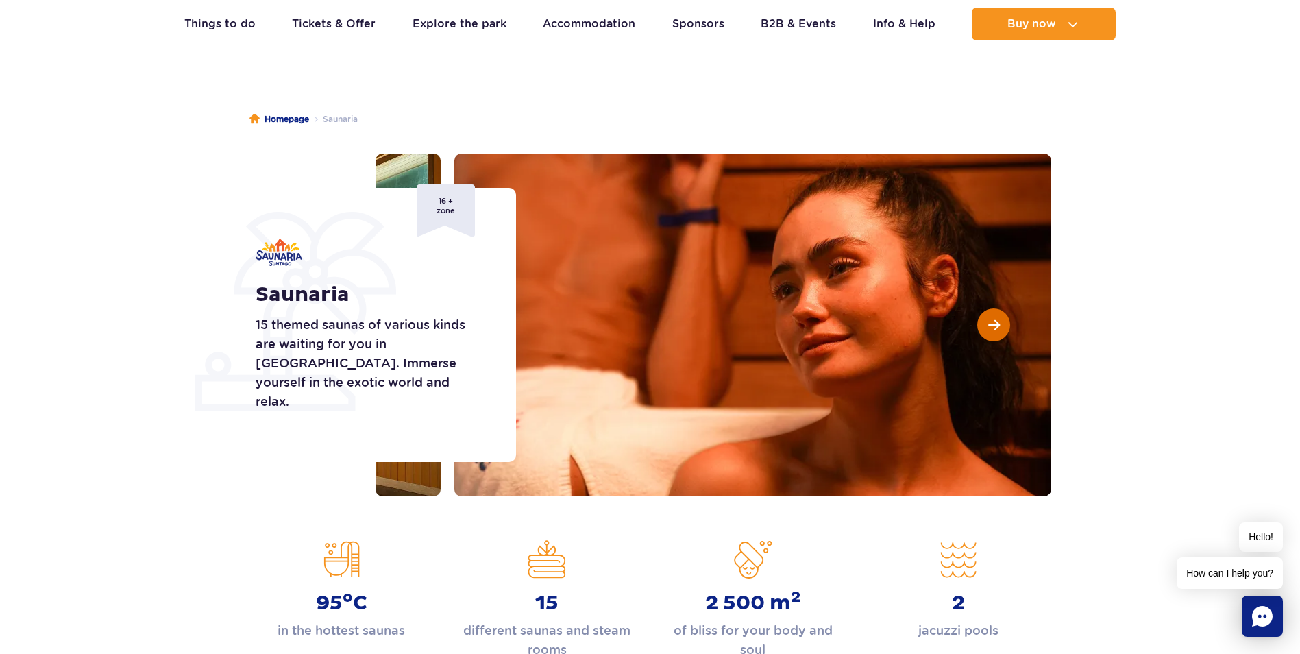
click at [994, 328] on span "Next slide" at bounding box center [994, 325] width 12 height 12
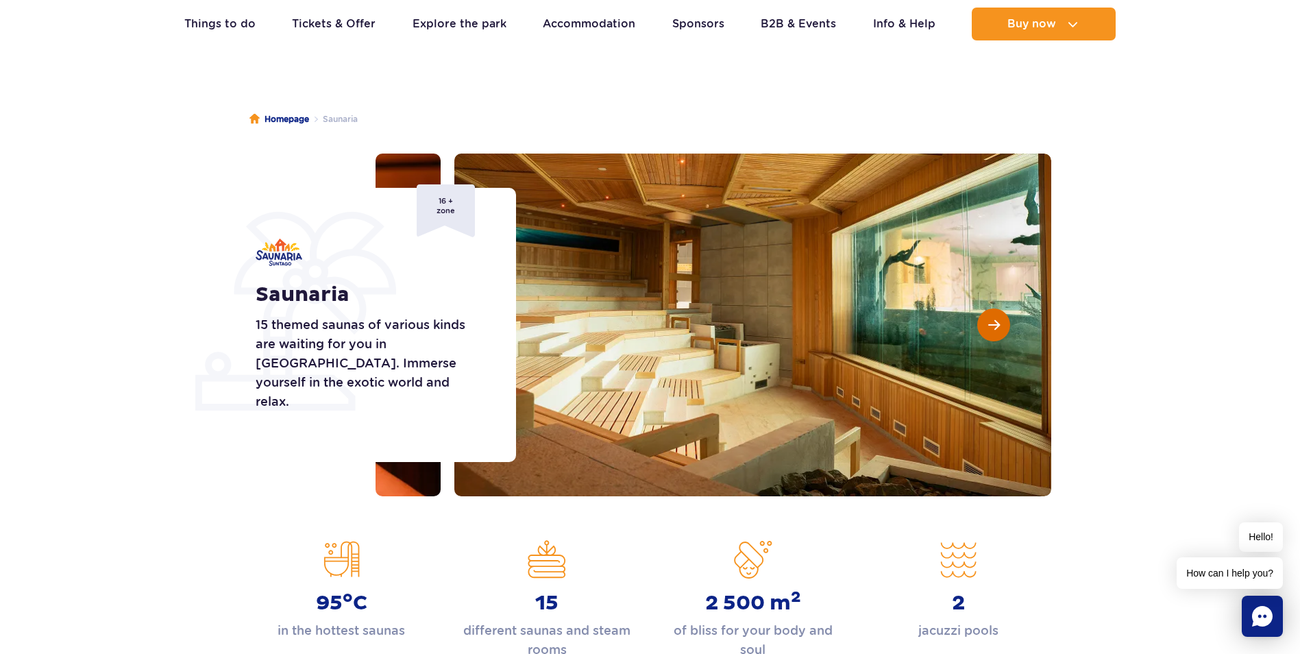
click at [994, 328] on span "Next slide" at bounding box center [994, 325] width 12 height 12
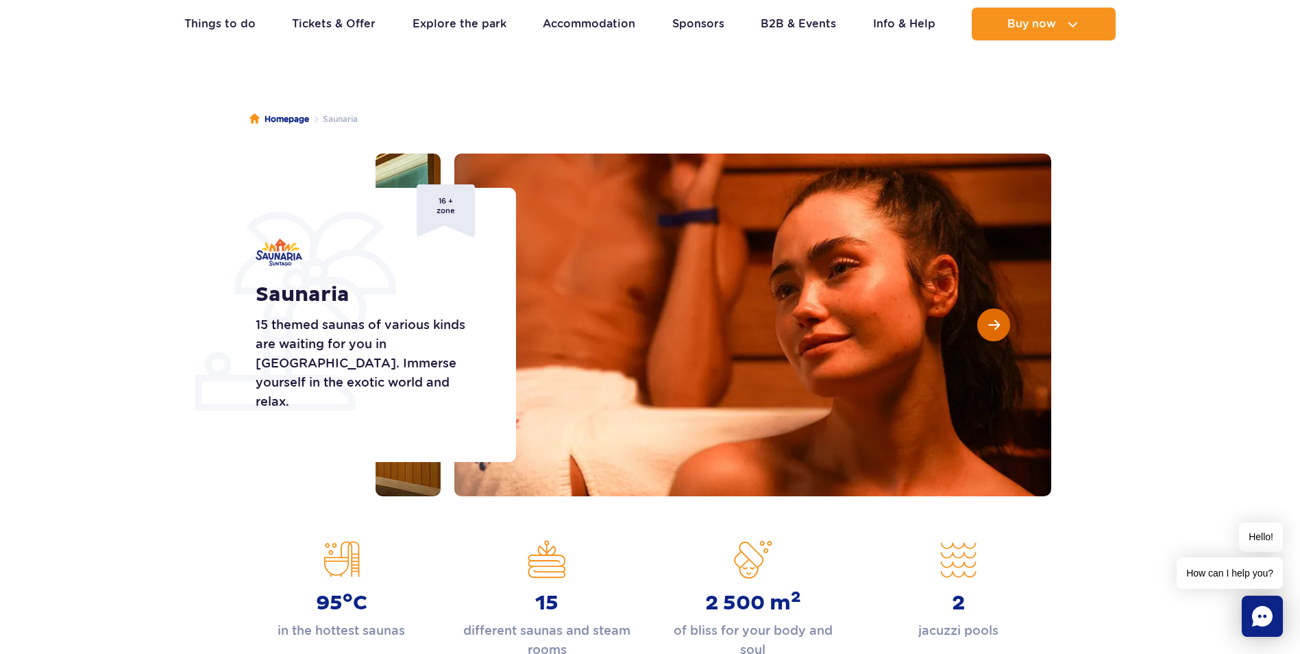
click at [995, 328] on span "Next slide" at bounding box center [994, 325] width 12 height 12
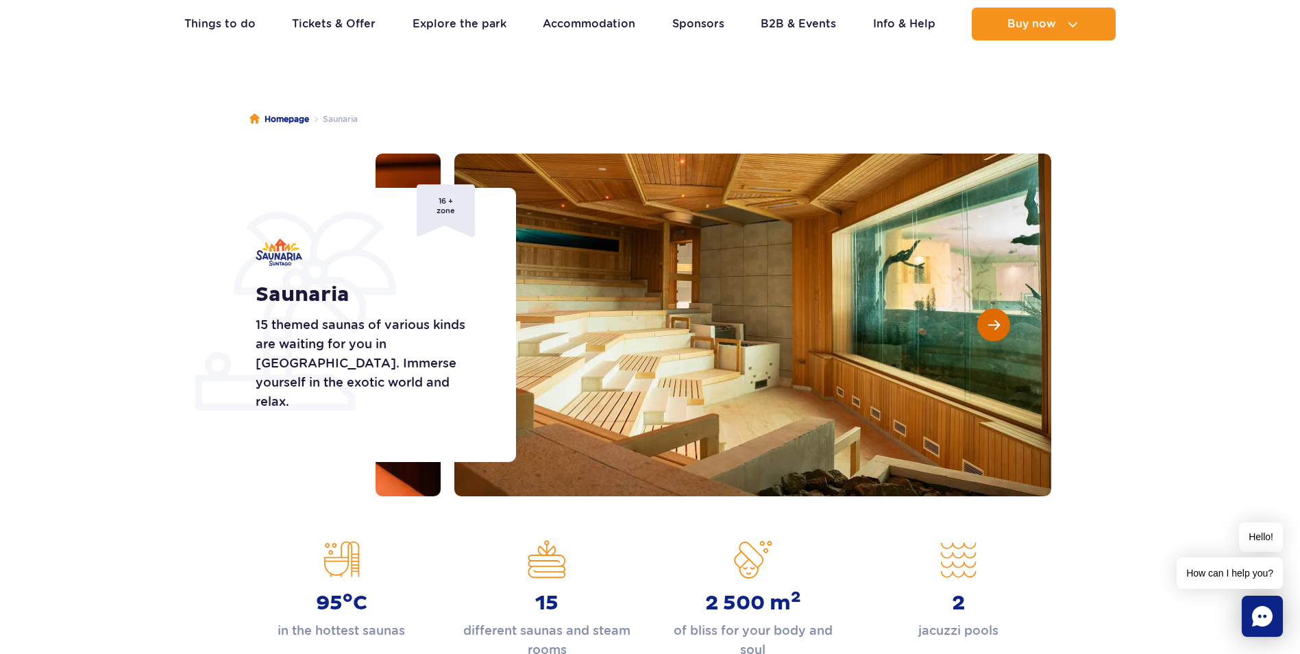
click at [995, 328] on span "Next slide" at bounding box center [994, 325] width 12 height 12
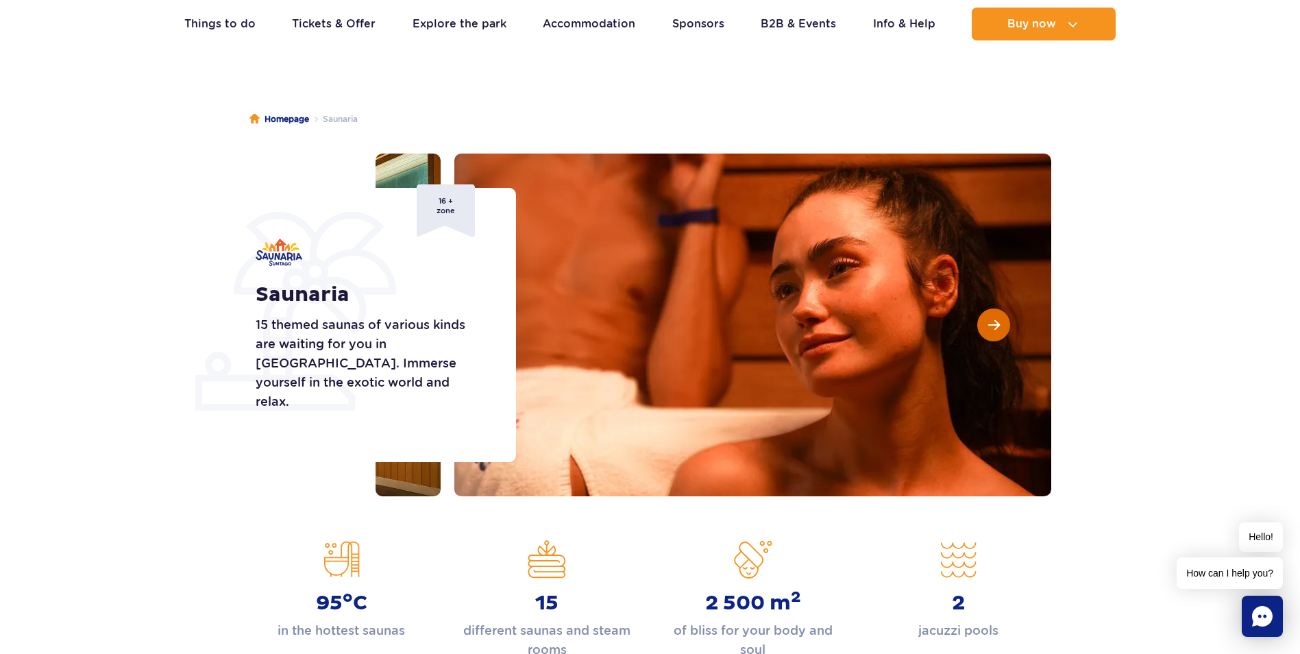
click at [996, 327] on span "Next slide" at bounding box center [994, 325] width 12 height 12
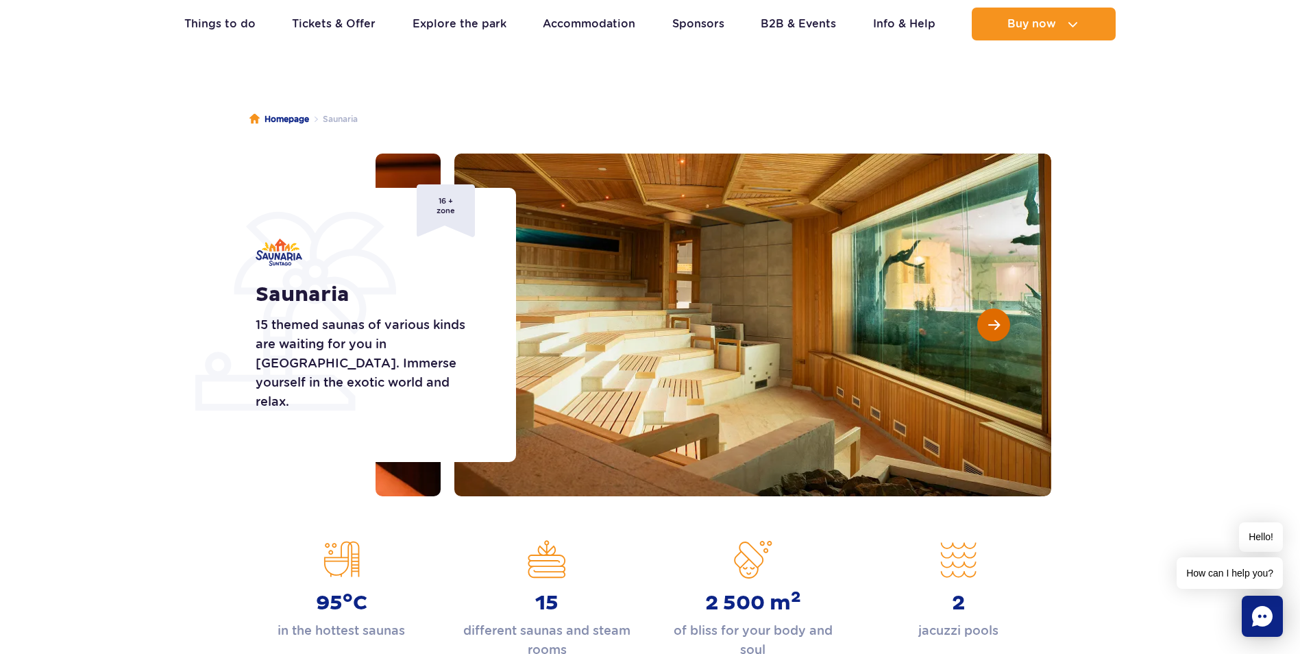
click at [996, 327] on span "Next slide" at bounding box center [994, 325] width 12 height 12
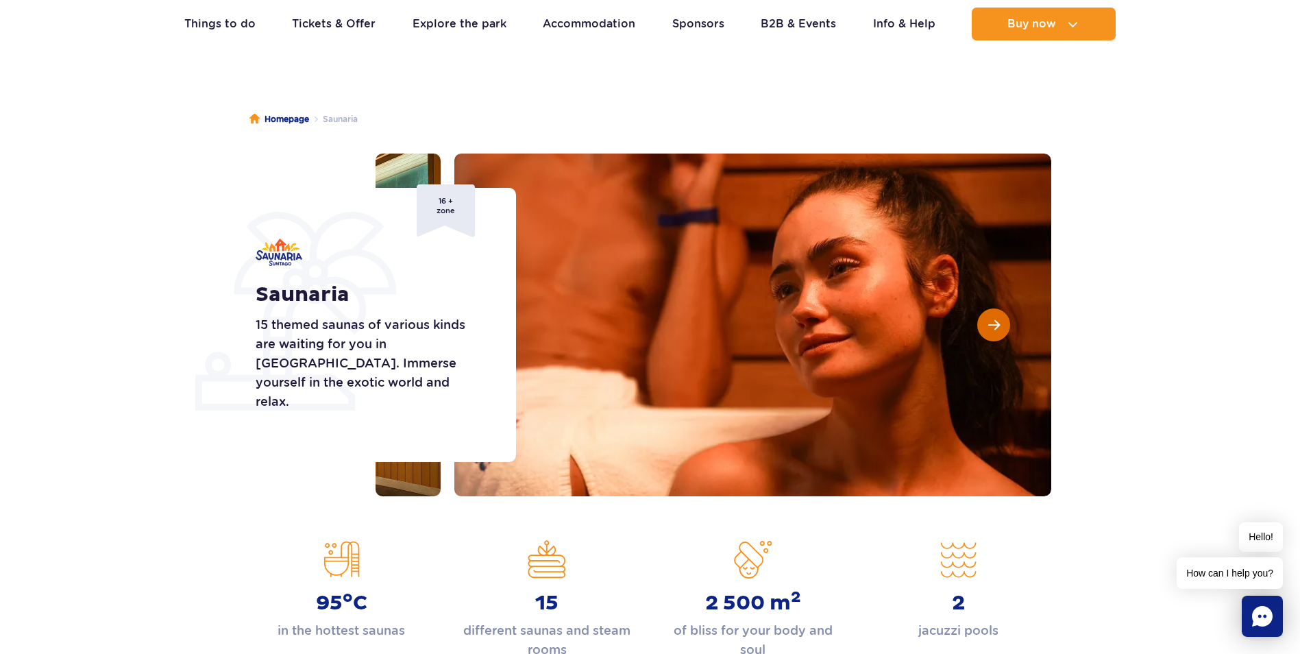
click at [996, 327] on span "Next slide" at bounding box center [994, 325] width 12 height 12
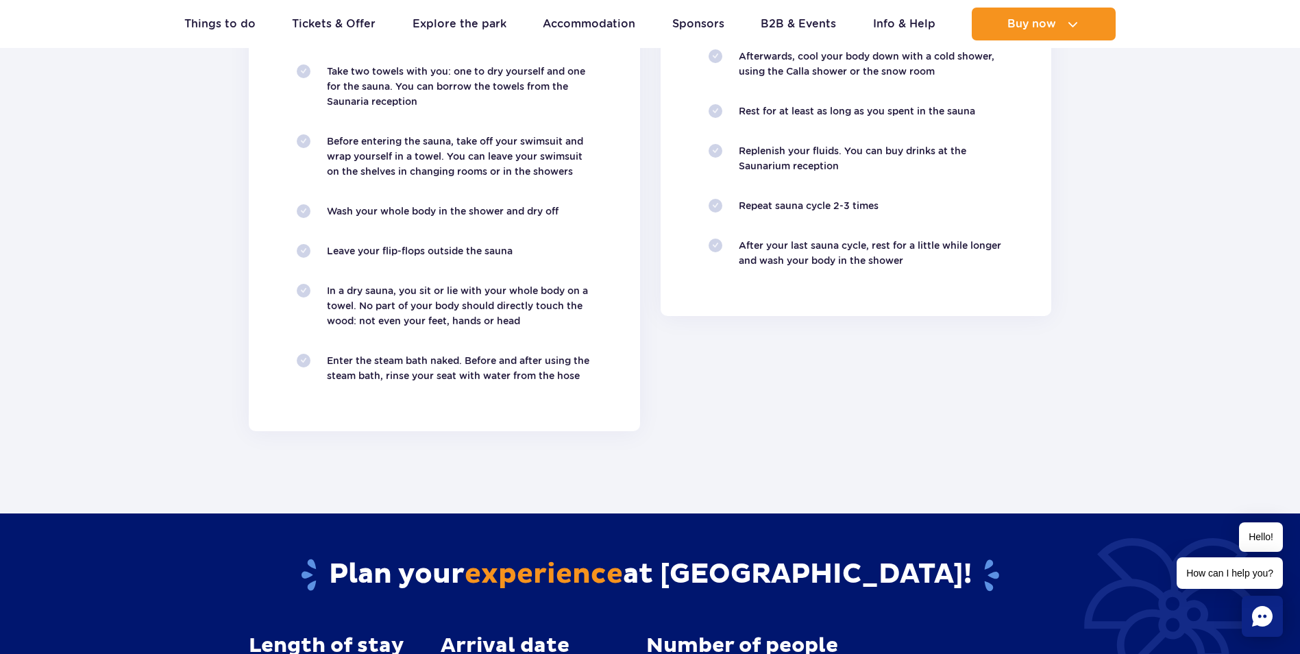
scroll to position [1165, 0]
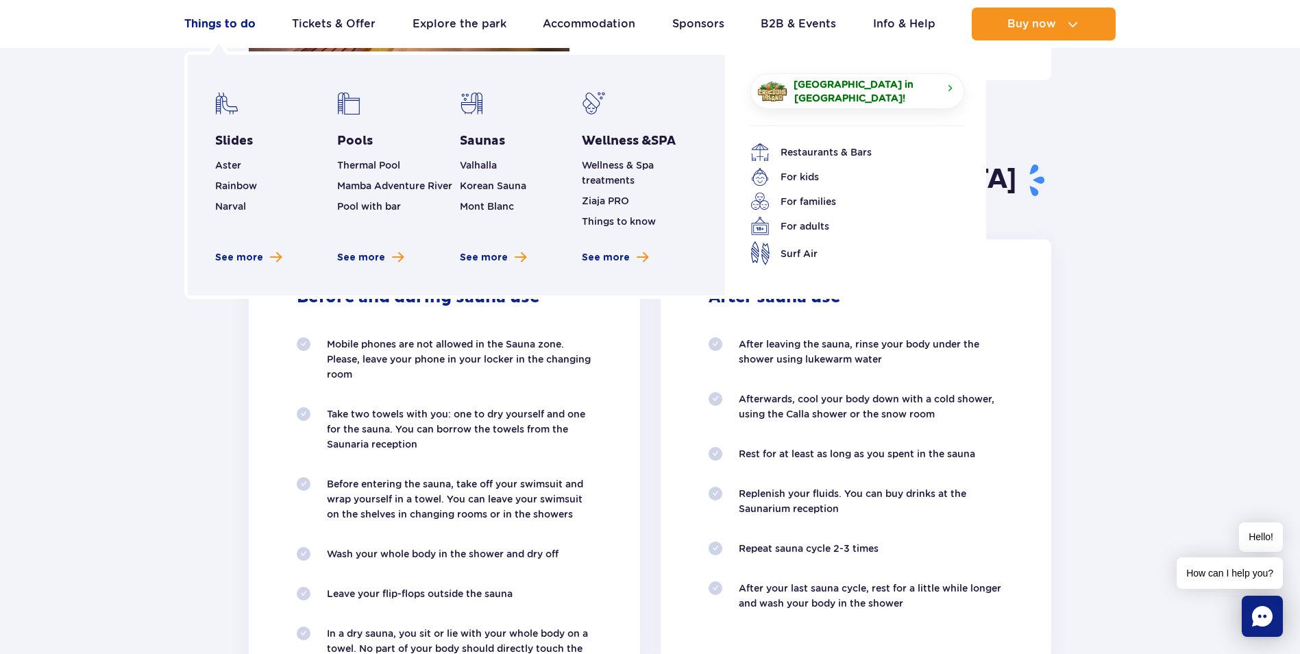
click at [243, 23] on link "Things to do" at bounding box center [219, 24] width 71 height 33
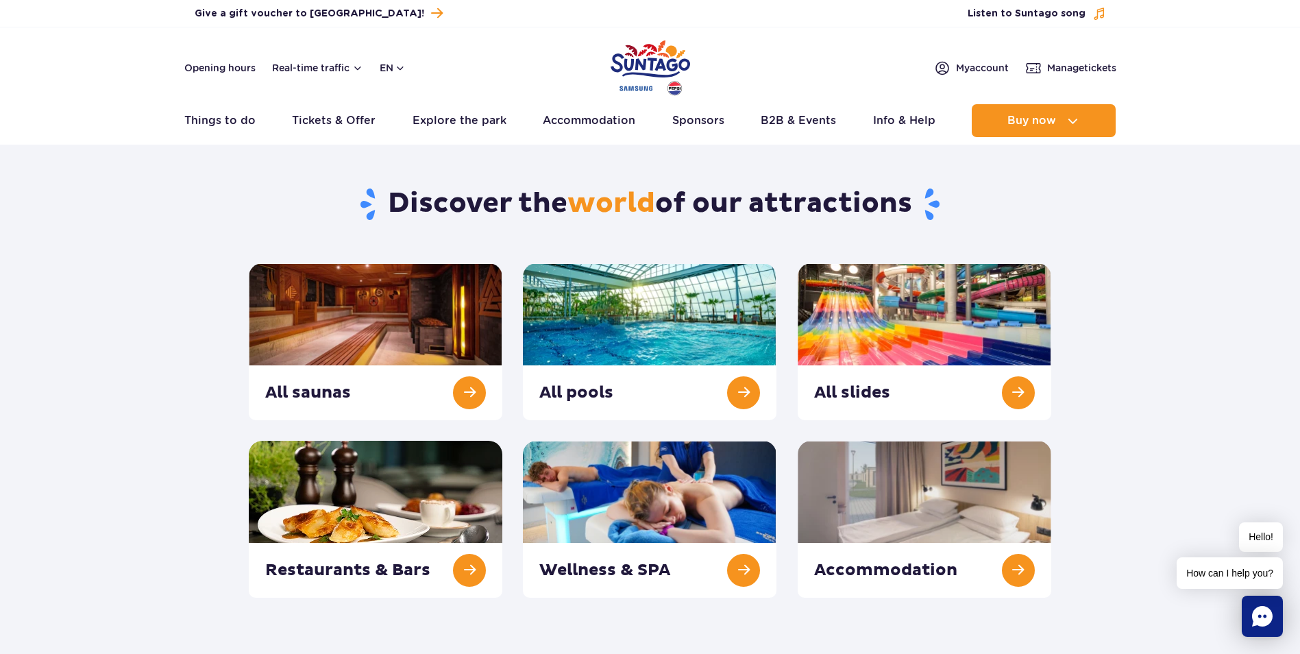
scroll to position [137, 0]
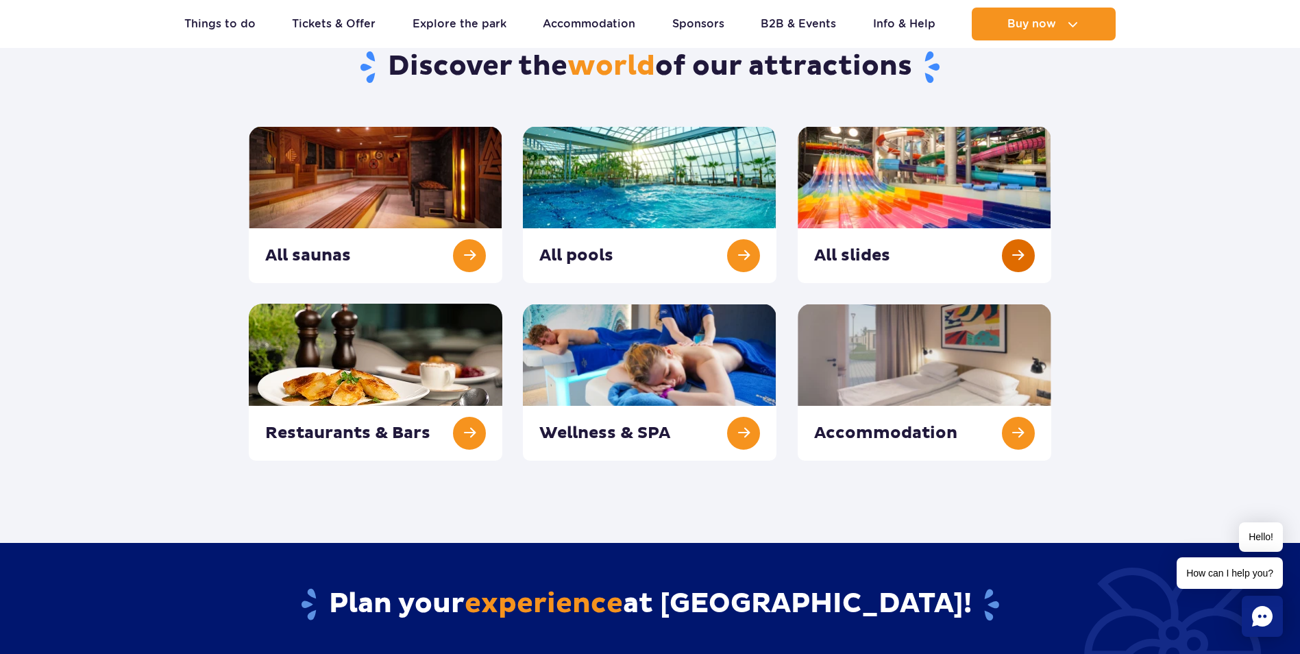
click at [950, 182] on link at bounding box center [925, 204] width 254 height 157
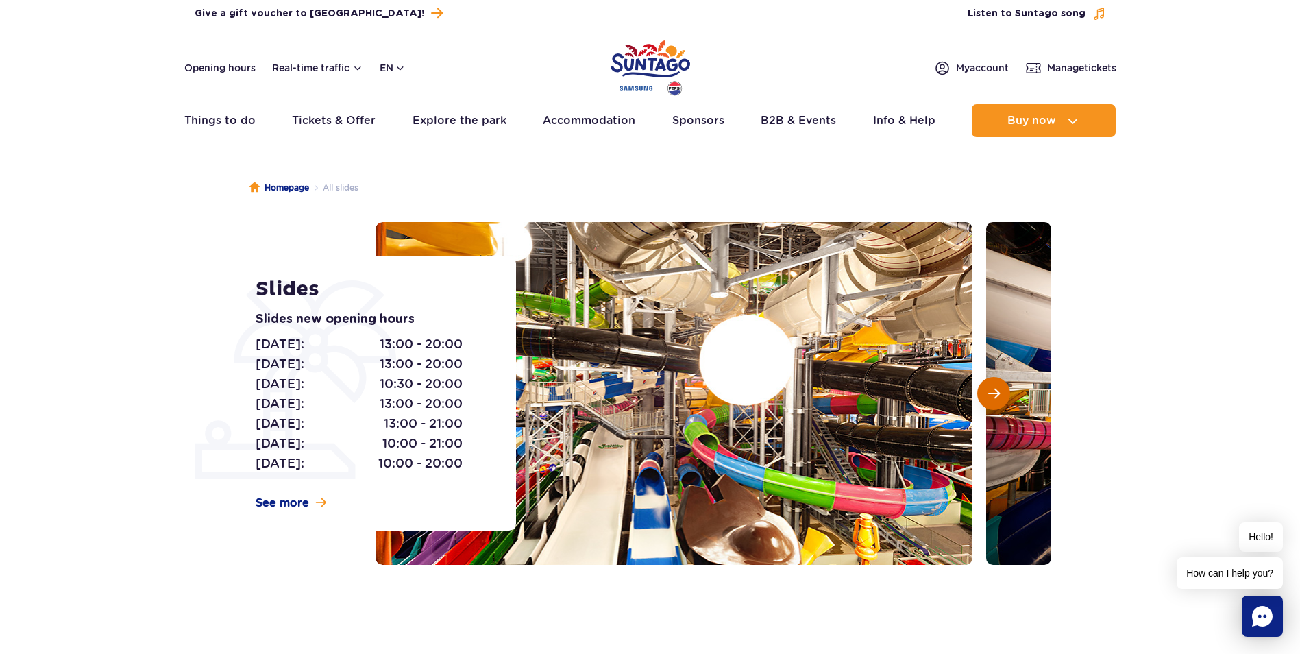
click at [992, 384] on button "Next slide" at bounding box center [993, 393] width 33 height 33
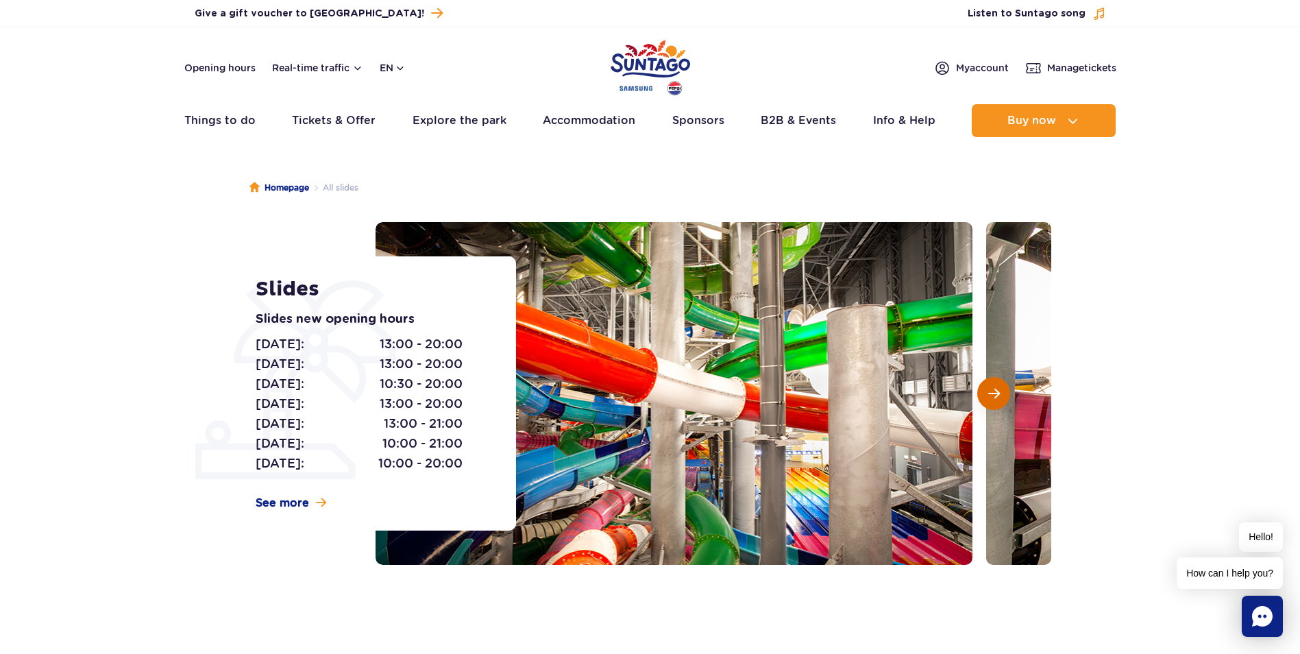
click at [993, 384] on button "Next slide" at bounding box center [993, 393] width 33 height 33
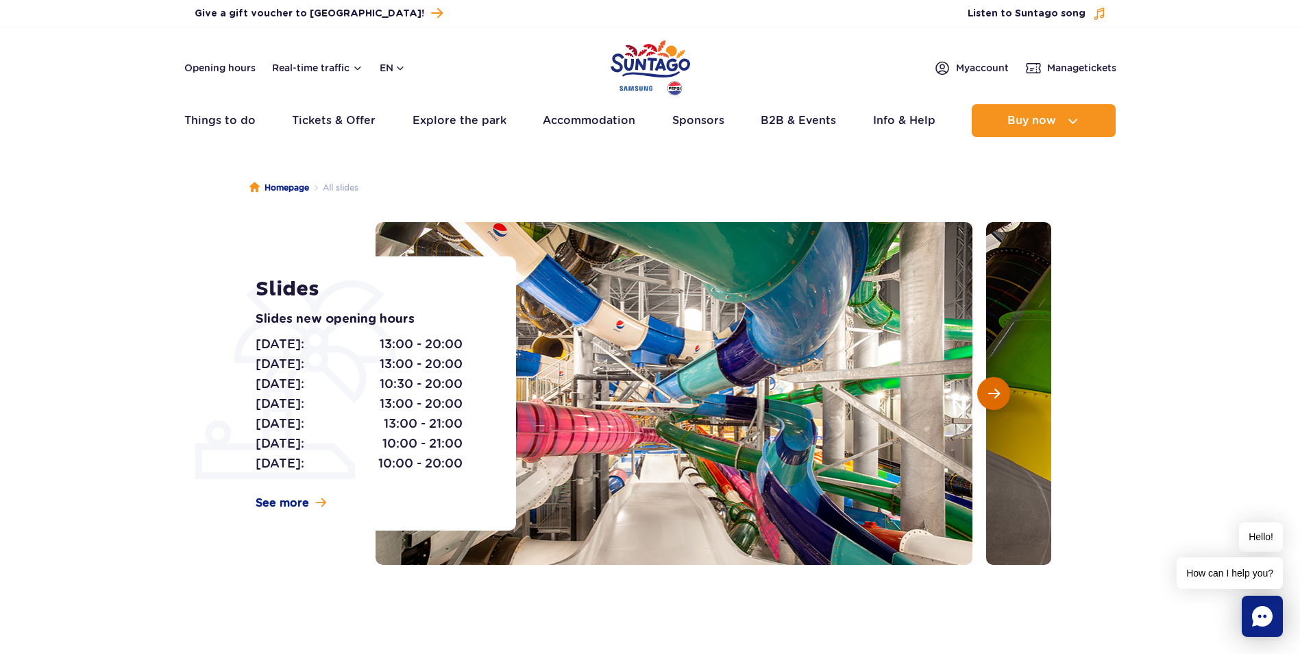
click at [995, 383] on button "Next slide" at bounding box center [993, 393] width 33 height 33
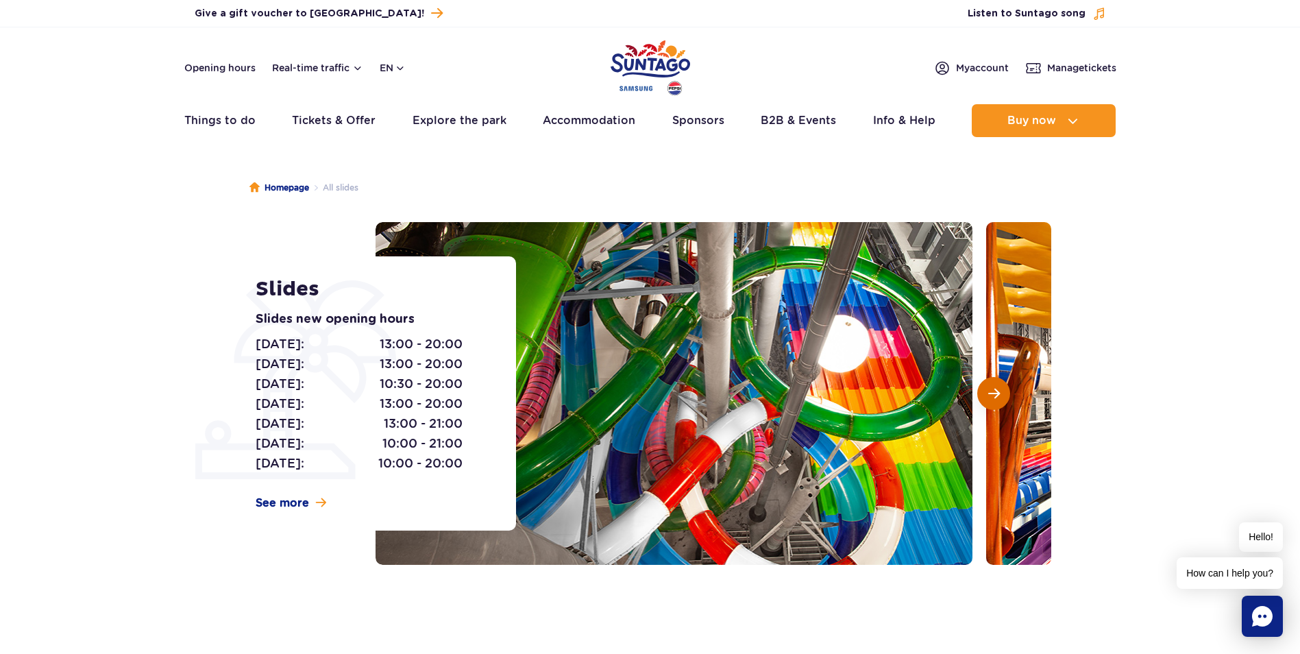
click at [997, 380] on button "Next slide" at bounding box center [993, 393] width 33 height 33
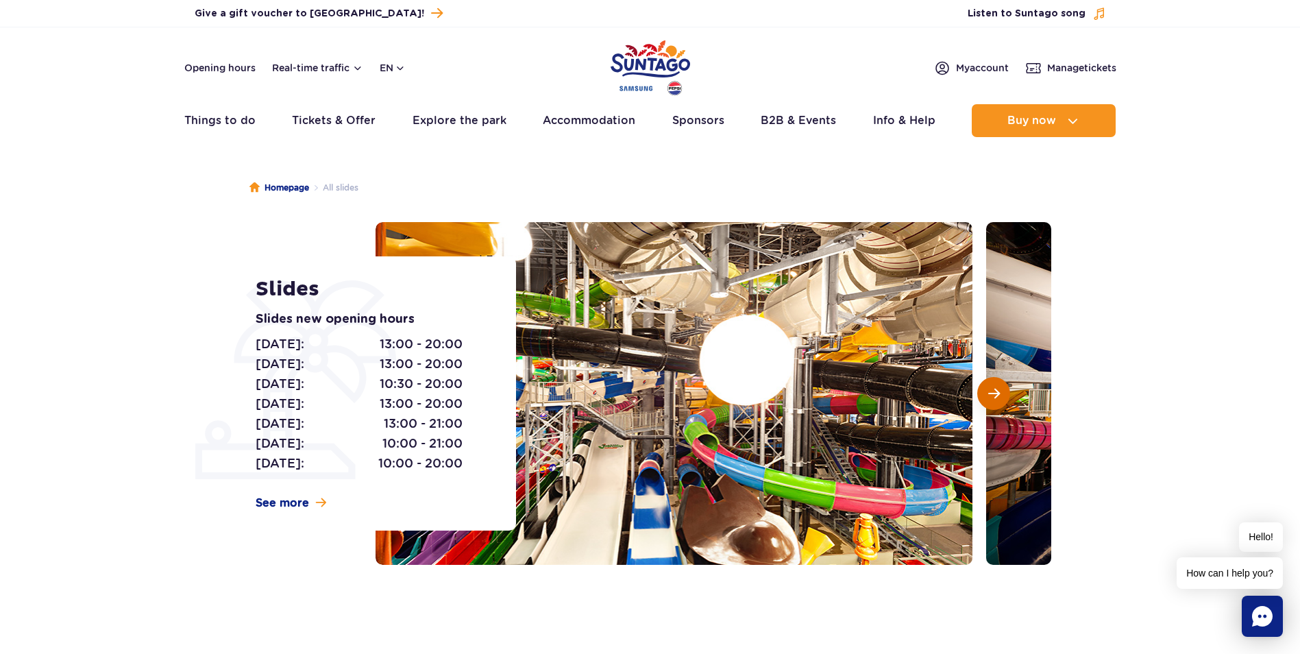
click at [997, 380] on button "Next slide" at bounding box center [993, 393] width 33 height 33
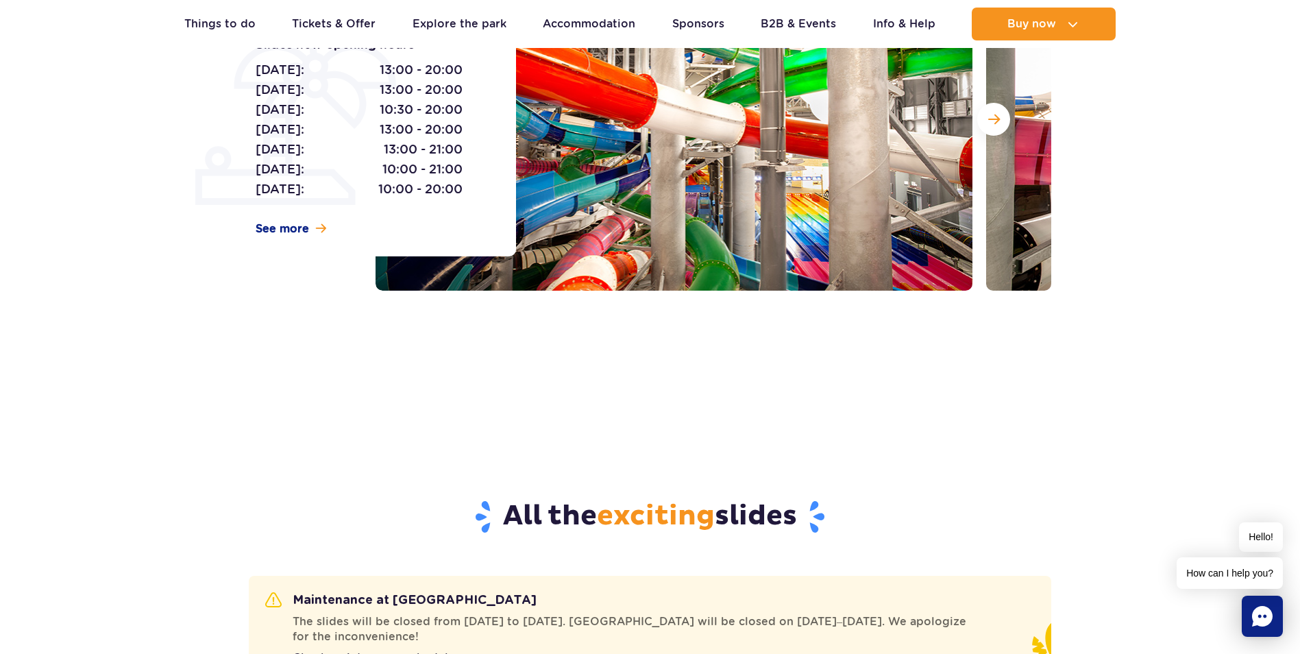
scroll to position [69, 0]
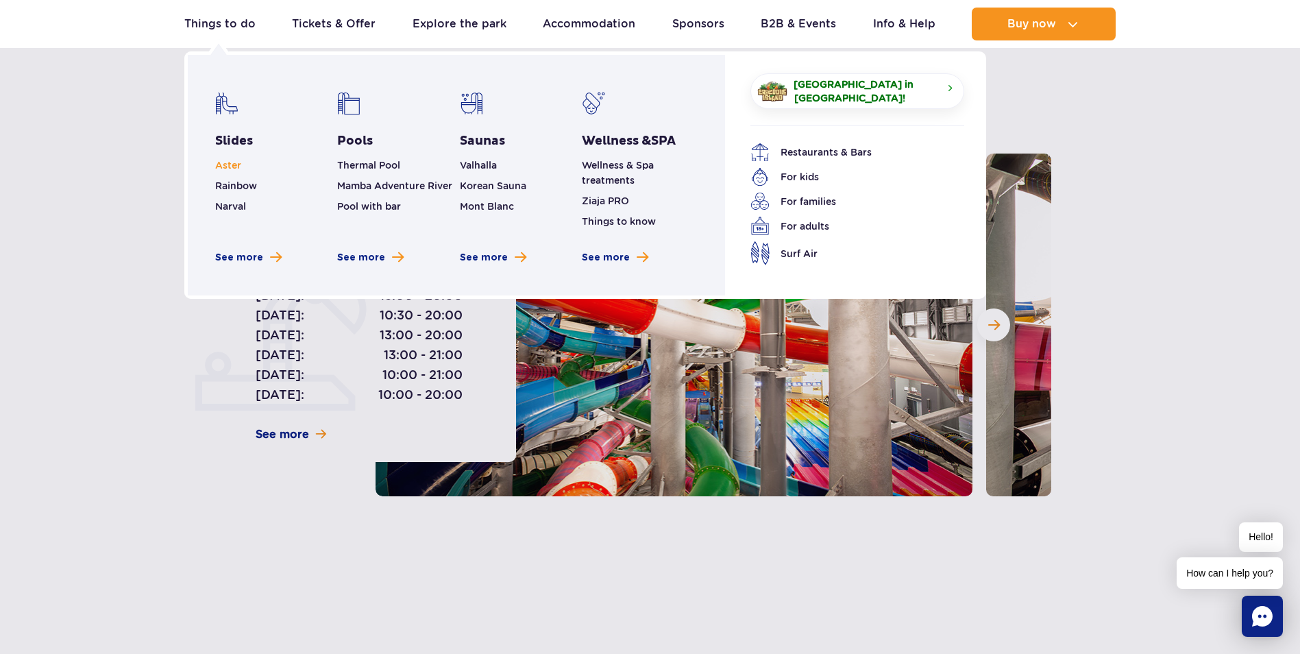
click at [236, 164] on span "Aster" at bounding box center [228, 165] width 26 height 11
click at [231, 166] on span "Aster" at bounding box center [228, 165] width 26 height 11
click at [240, 186] on span "Rainbow" at bounding box center [236, 185] width 42 height 11
click at [235, 213] on li "Narval" at bounding box center [273, 206] width 116 height 15
click at [235, 204] on span "Narval" at bounding box center [230, 206] width 31 height 11
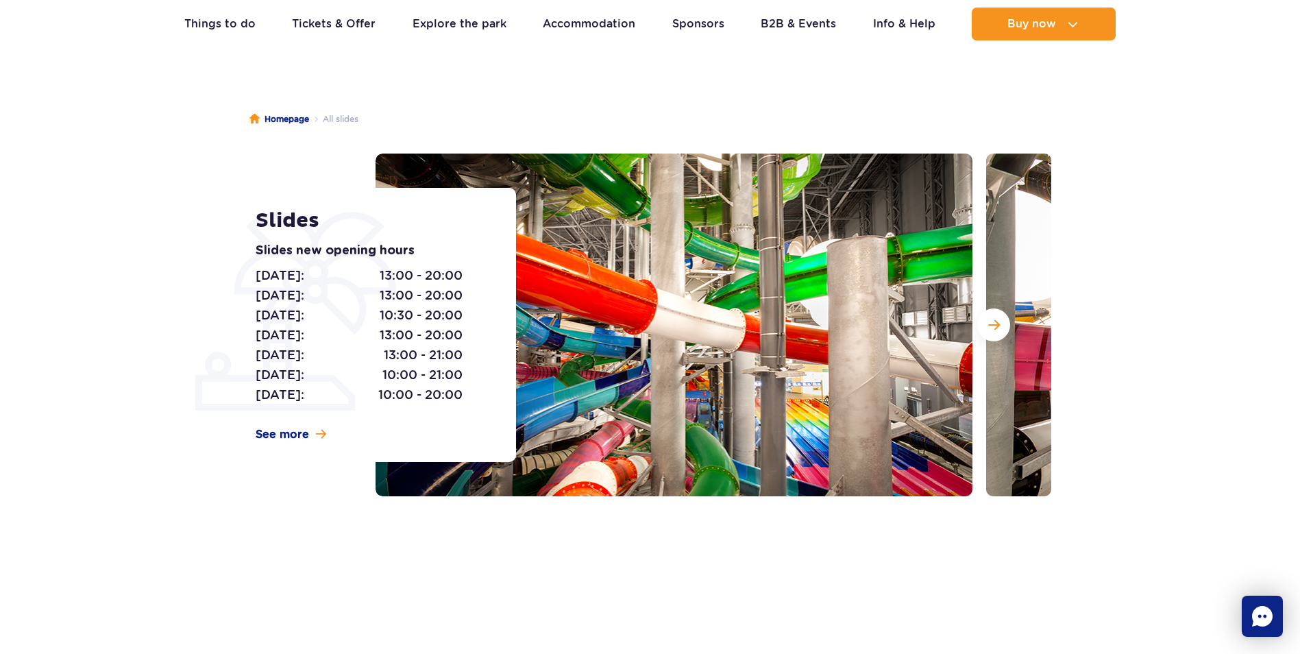
click at [1138, 292] on section "Slides Slides new opening hours [DATE]: 13:00 - 20:00 [DATE]: 13:00 - 20:00 [DA…" at bounding box center [650, 324] width 1300 height 343
